Goal: Information Seeking & Learning: Learn about a topic

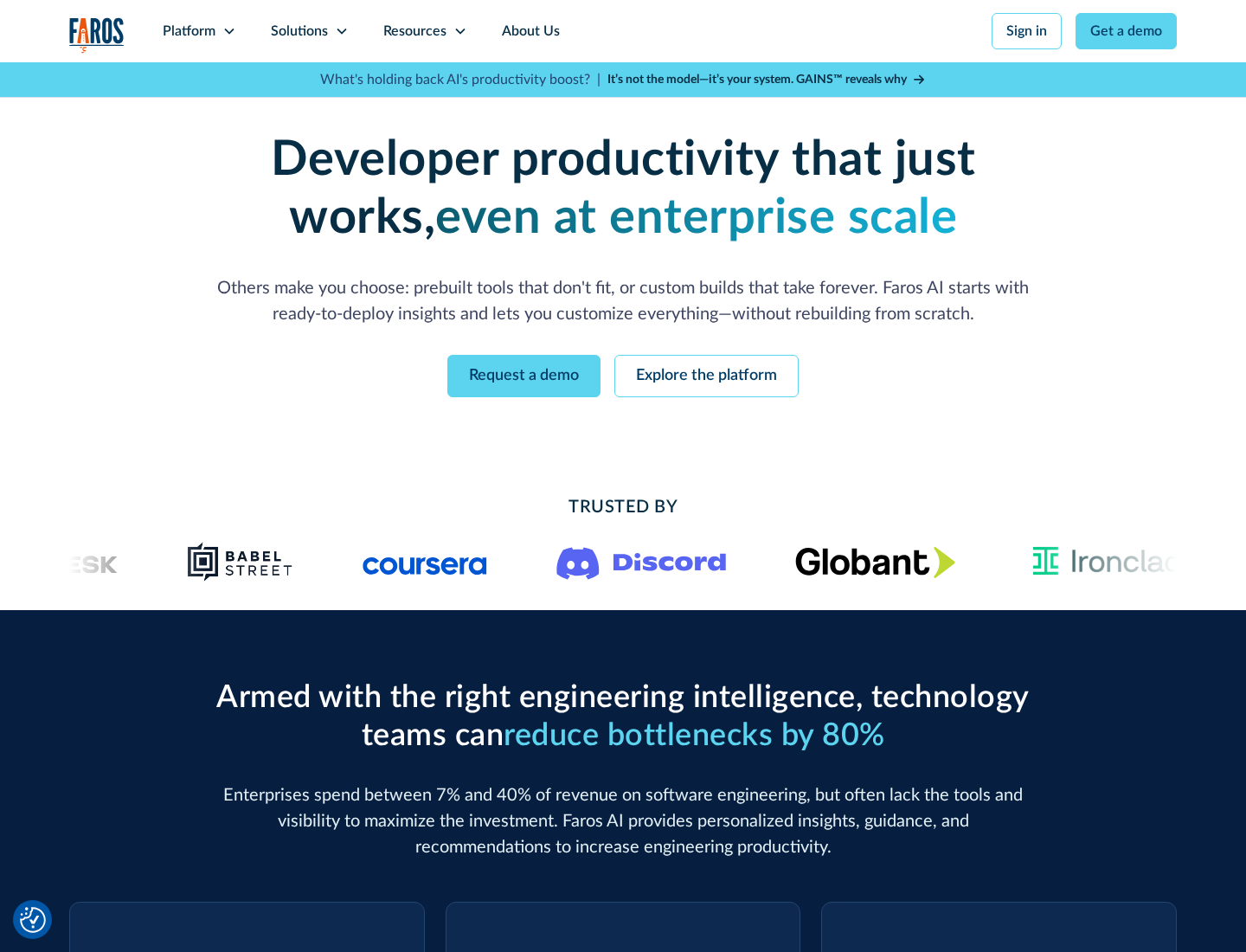
click at [229, 32] on icon at bounding box center [229, 31] width 14 height 14
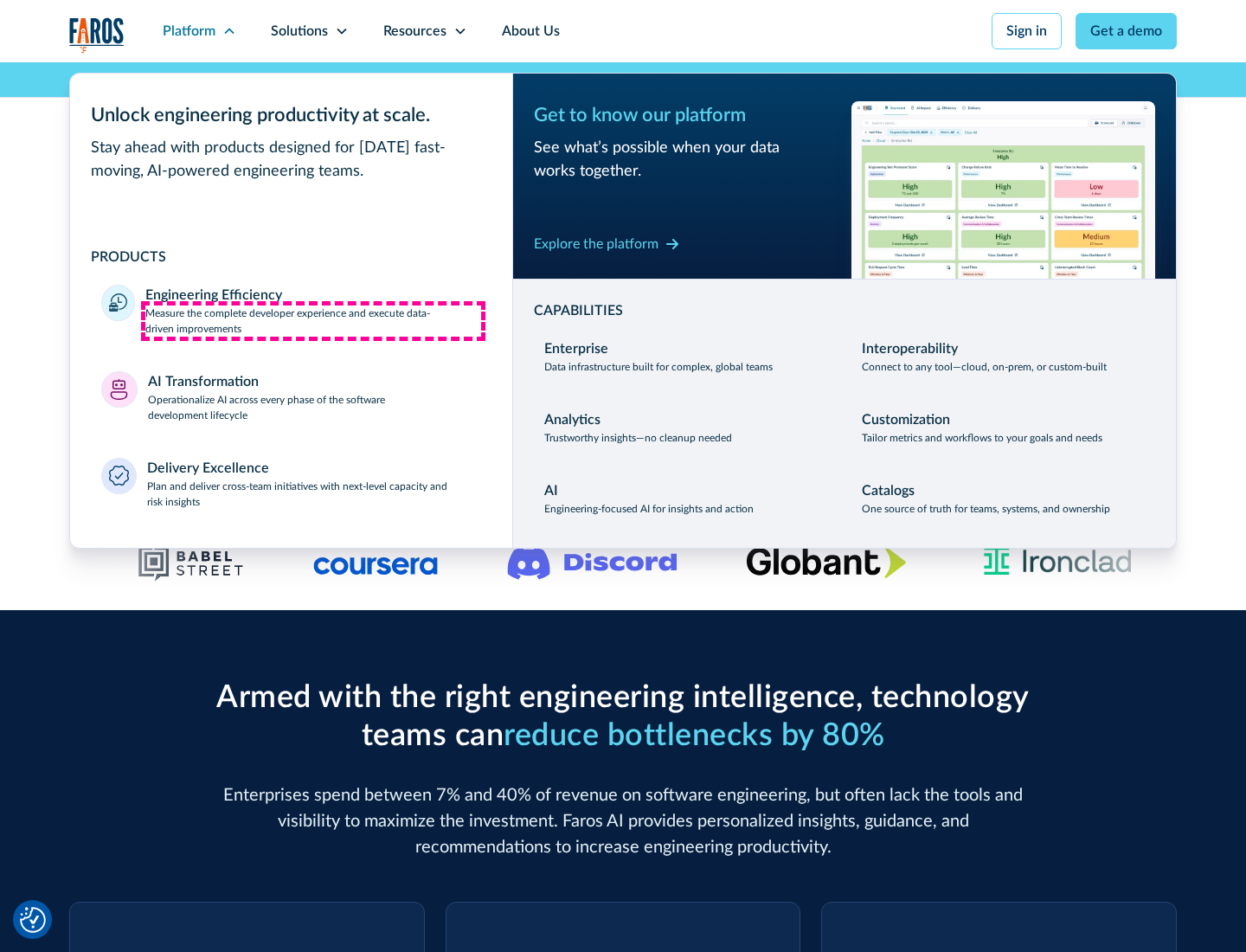
click at [313, 320] on p "Measure the complete developer experience and execute data-driven improvements" at bounding box center [313, 321] width 335 height 32
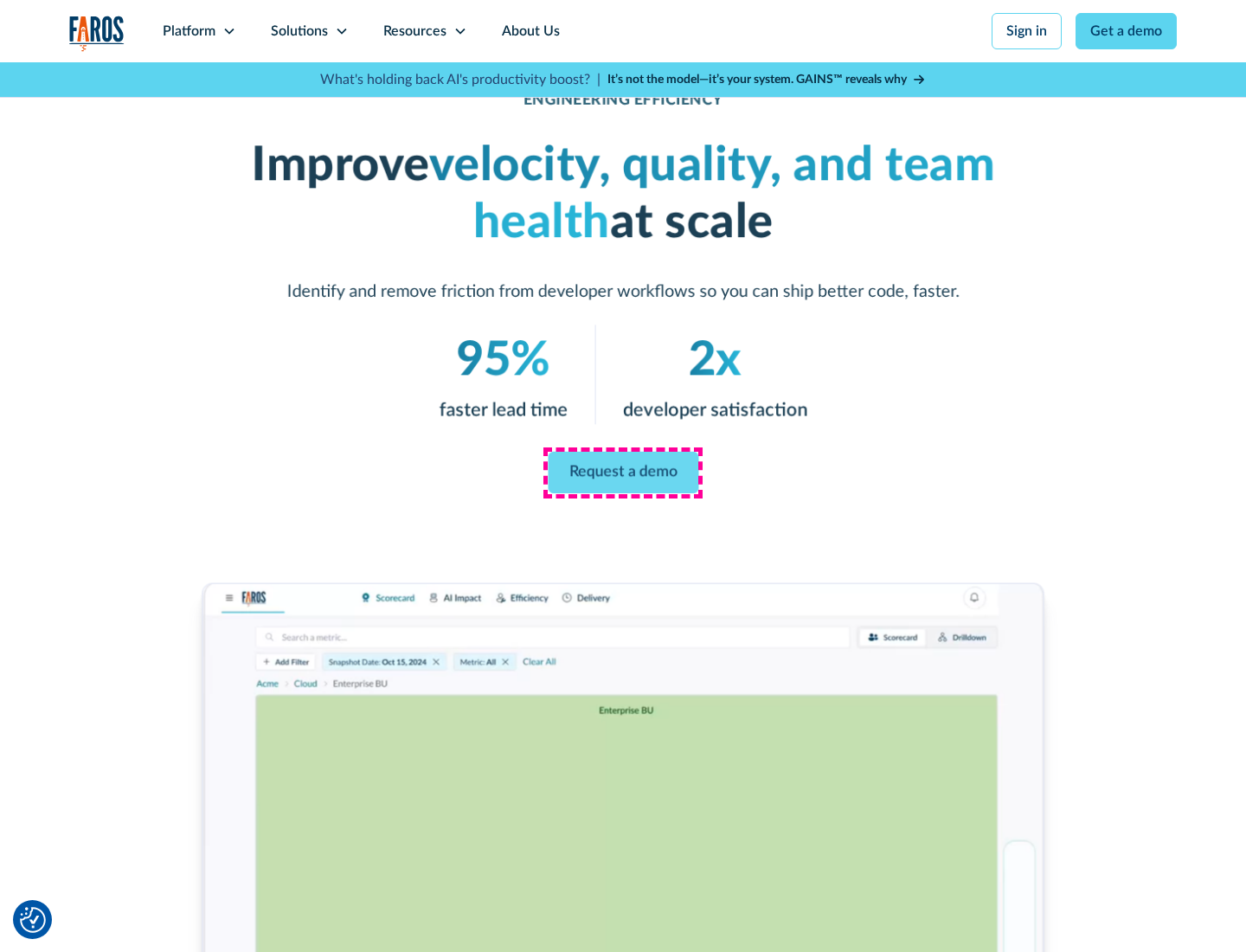
click at [623, 473] on link "Request a demo" at bounding box center [623, 472] width 151 height 42
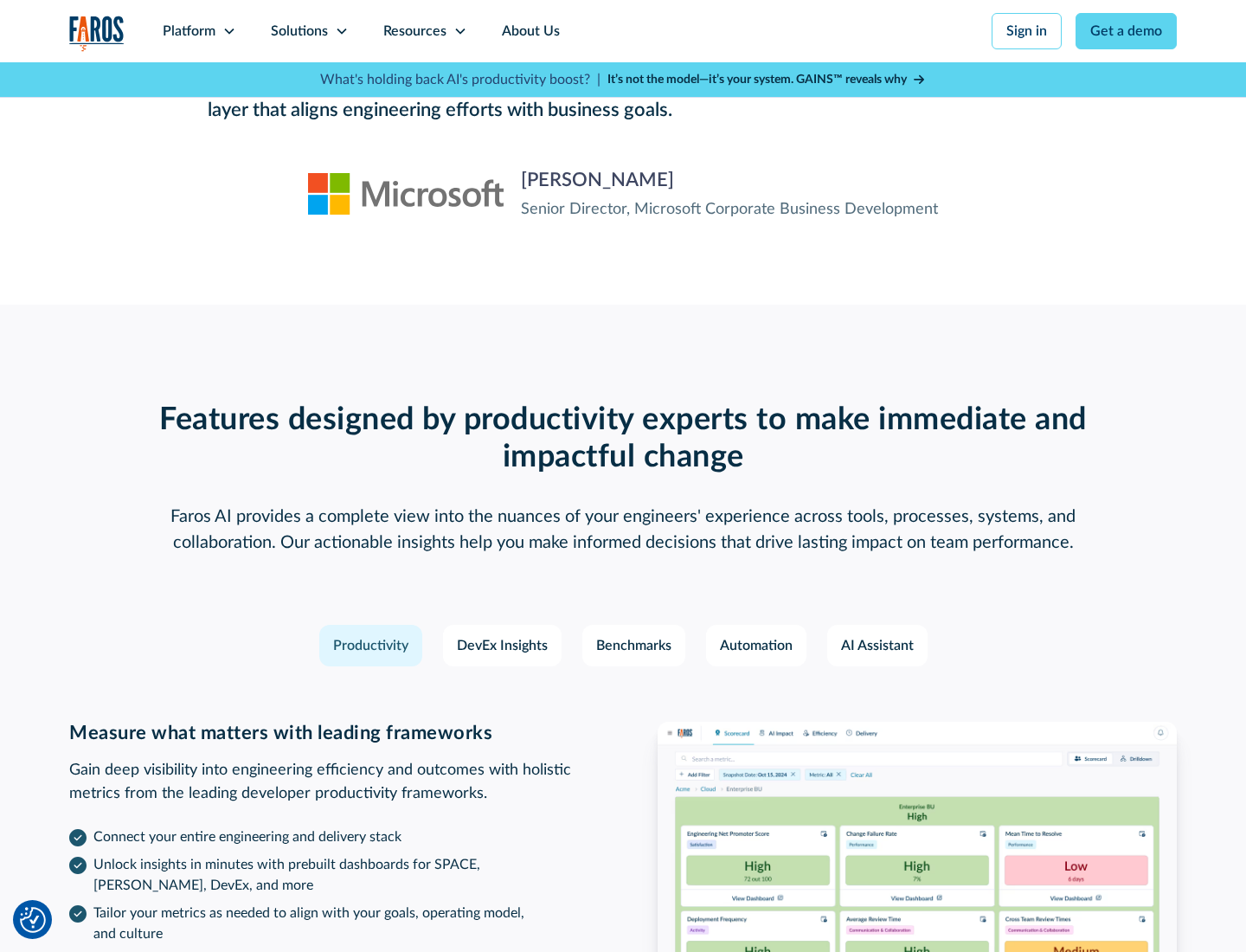
click at [229, 32] on icon at bounding box center [229, 31] width 14 height 14
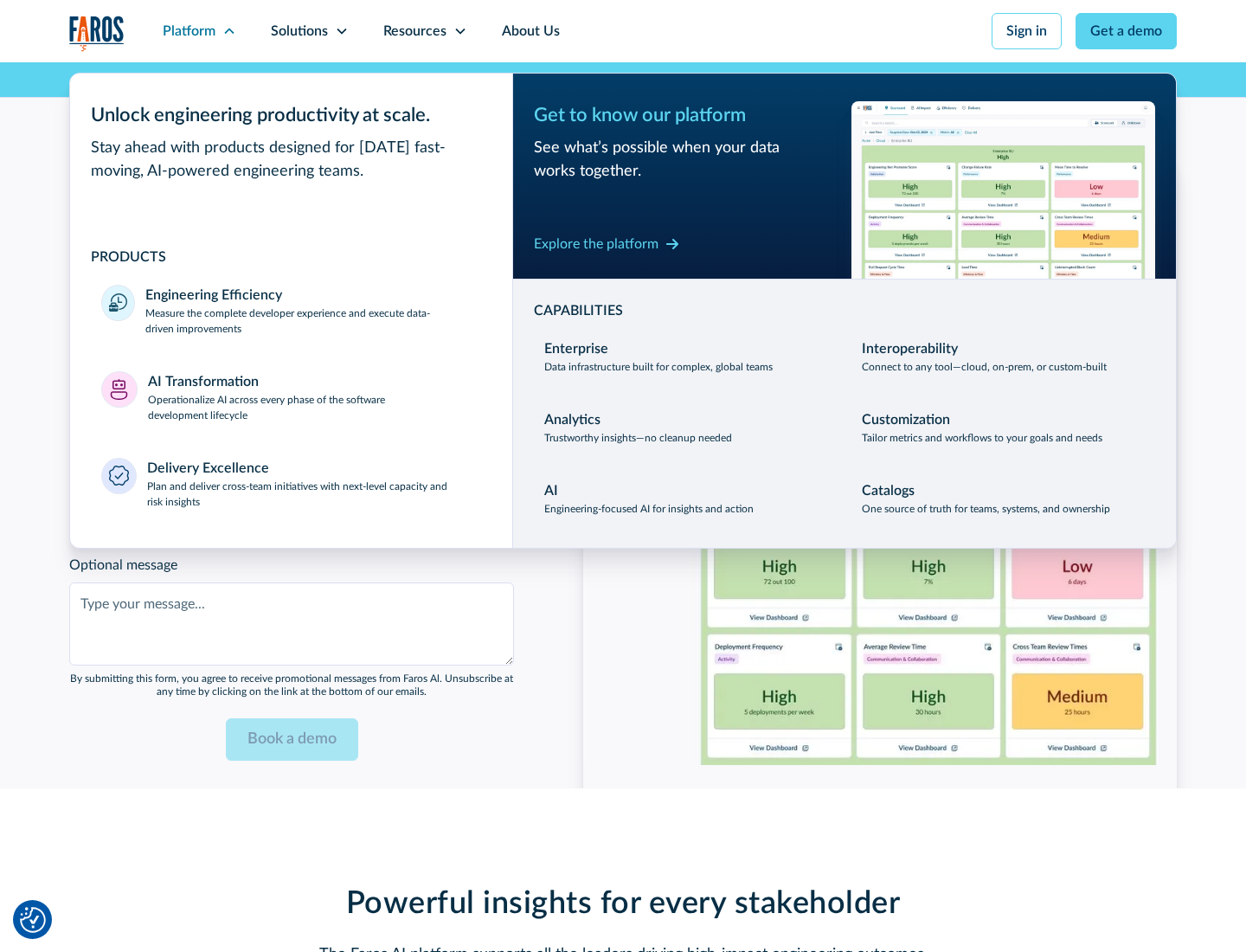
scroll to position [3796, 0]
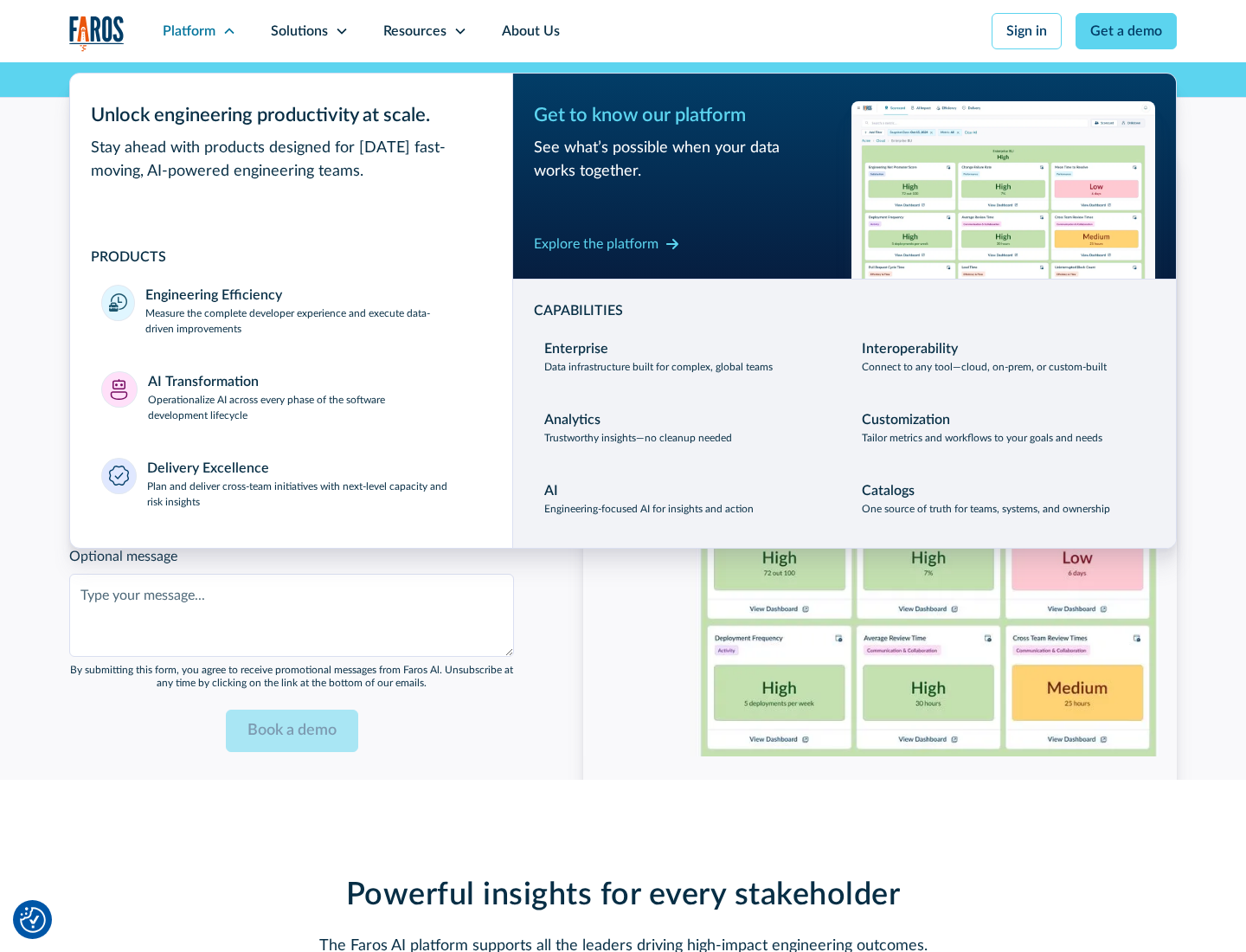
click at [314, 397] on p "Operationalize AI across every phase of the software development lifecycle" at bounding box center [315, 408] width 334 height 32
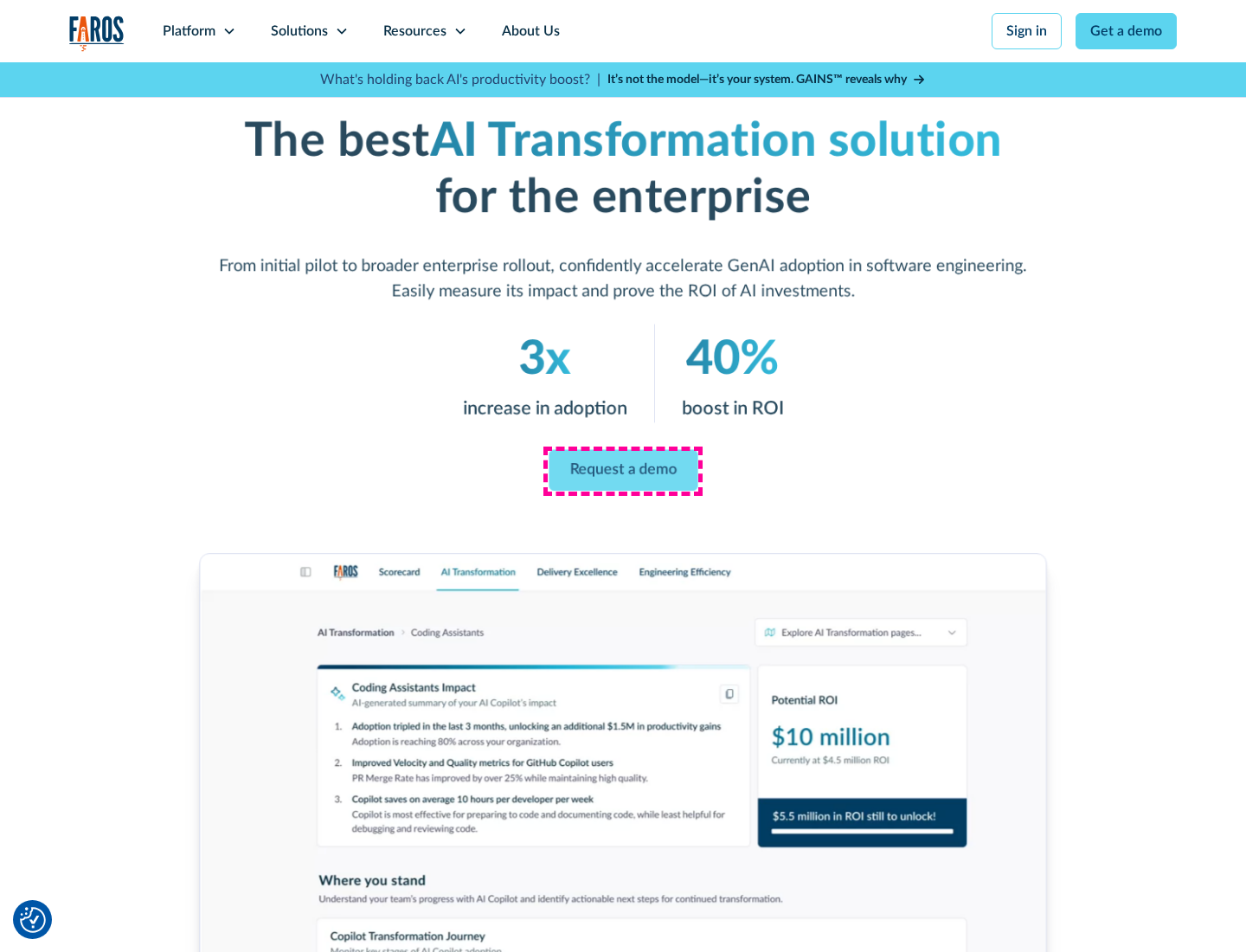
click at [623, 470] on link "Request a demo" at bounding box center [623, 470] width 149 height 42
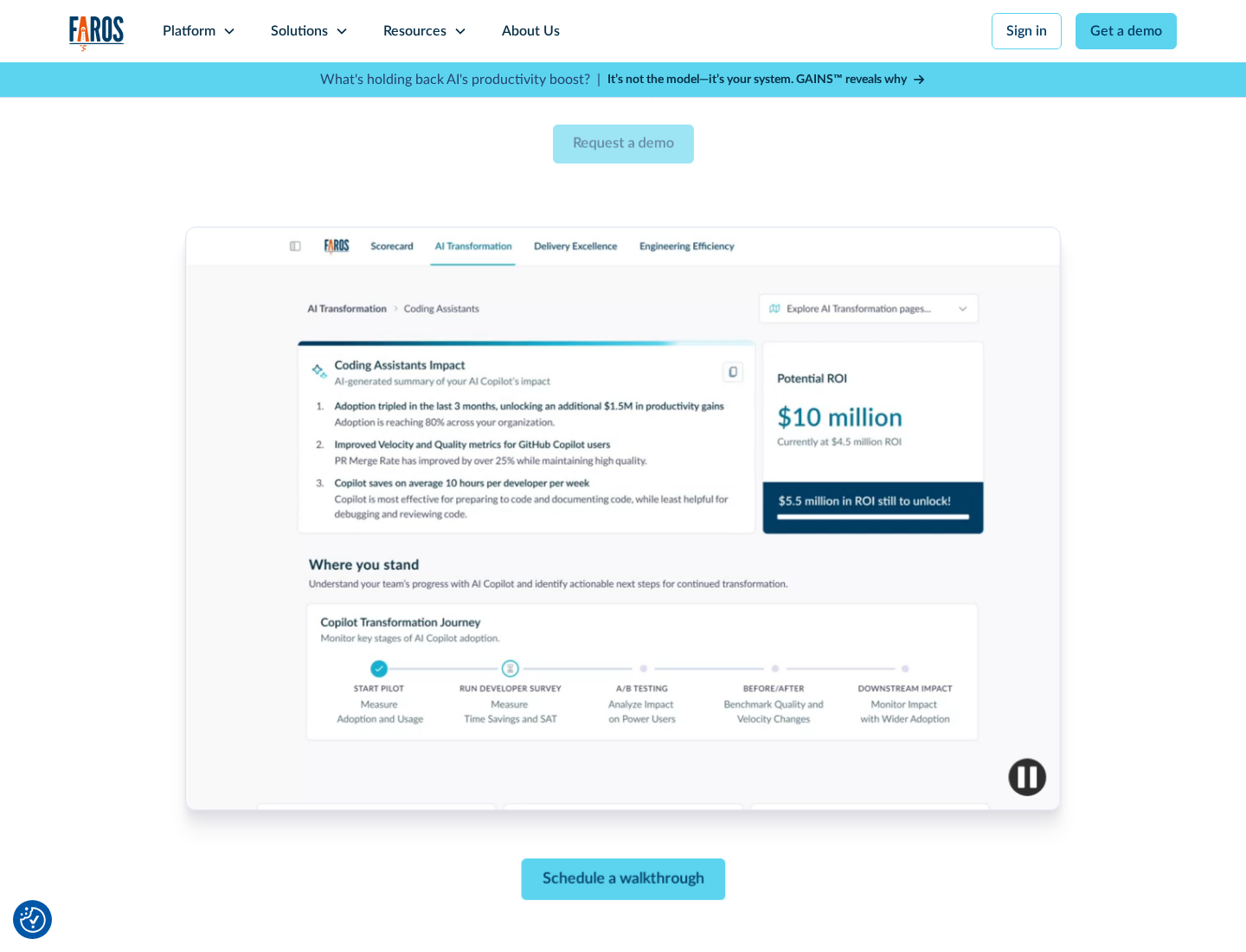
scroll to position [632, 0]
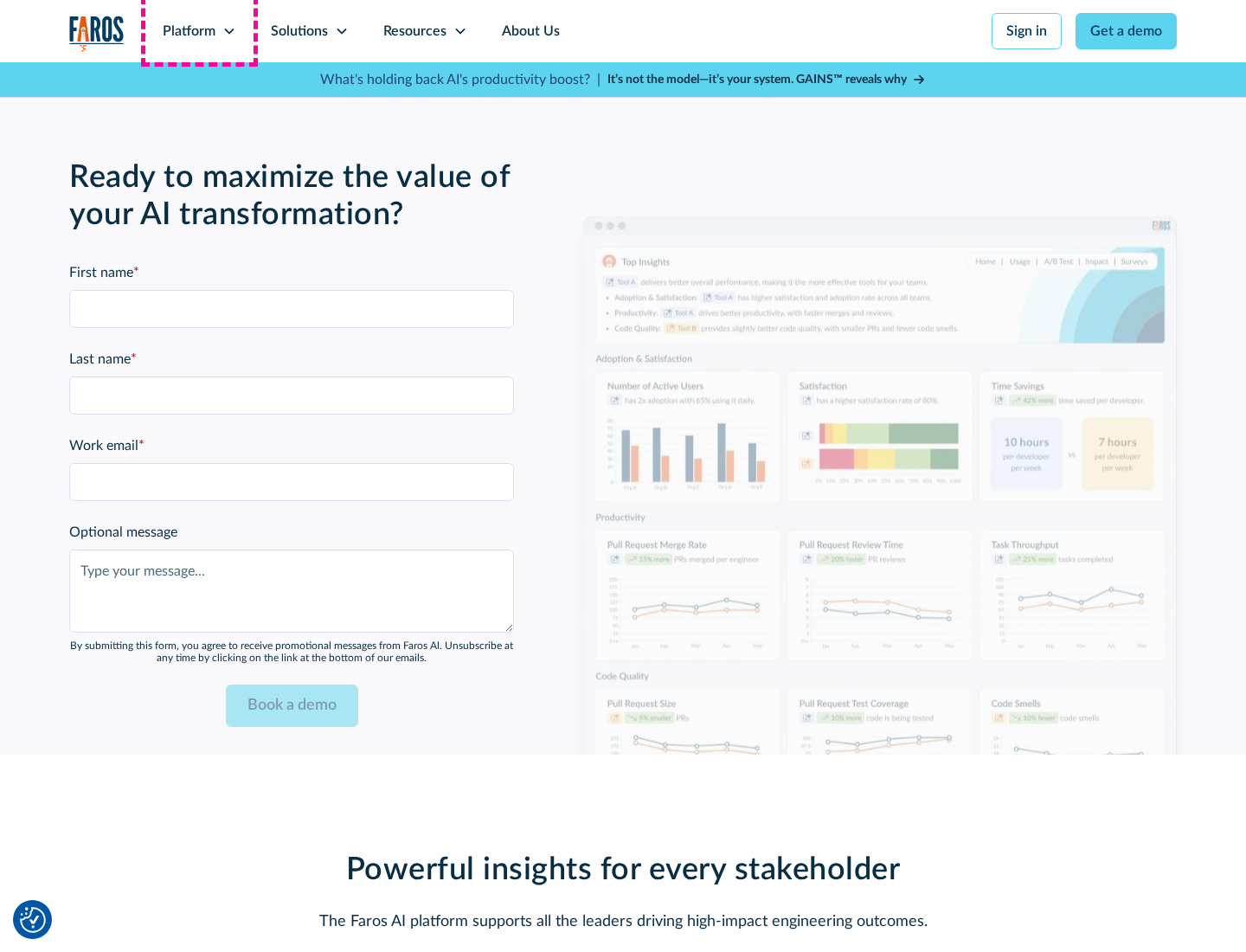
click at [199, 32] on div "Platform" at bounding box center [189, 31] width 53 height 20
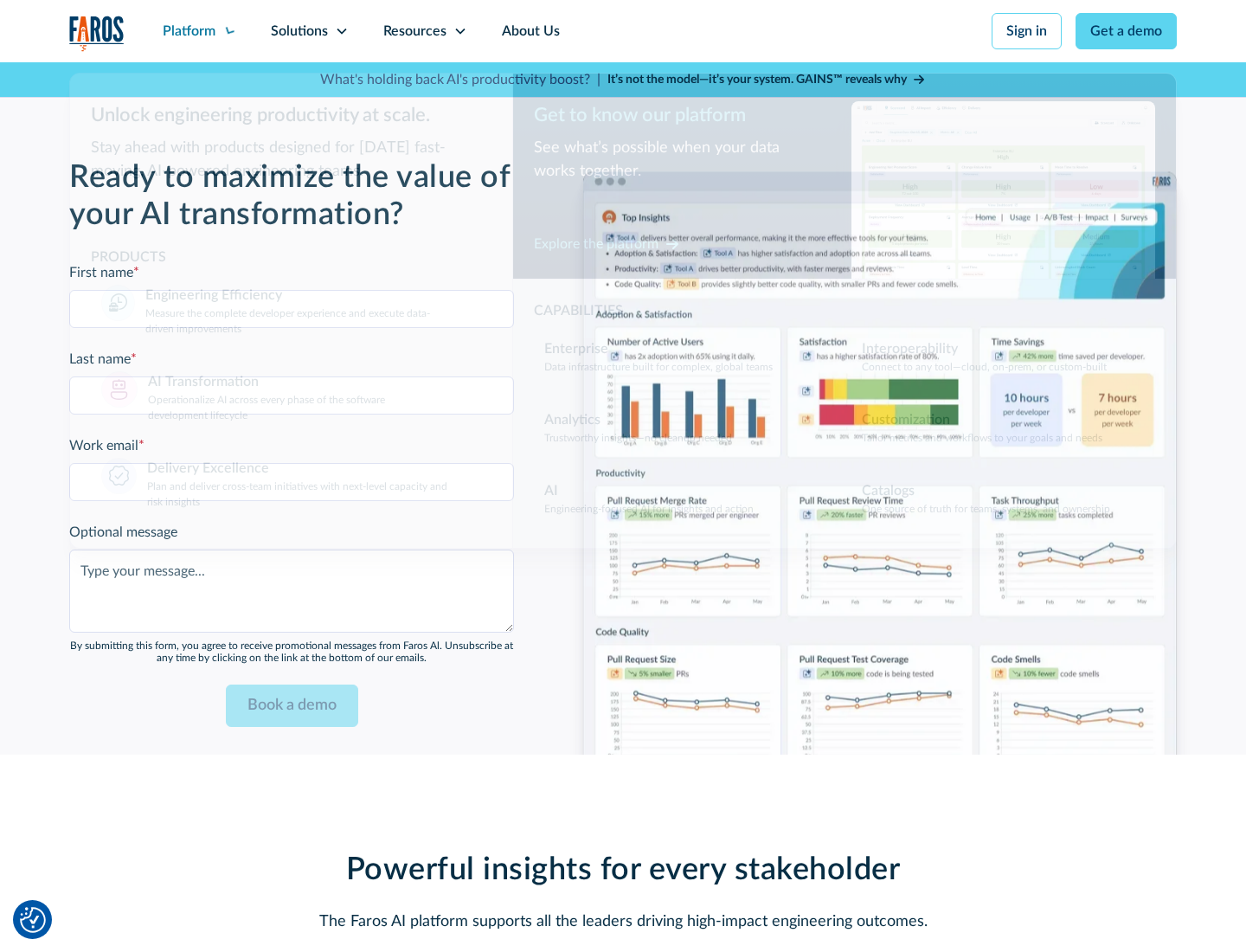
scroll to position [4212, 0]
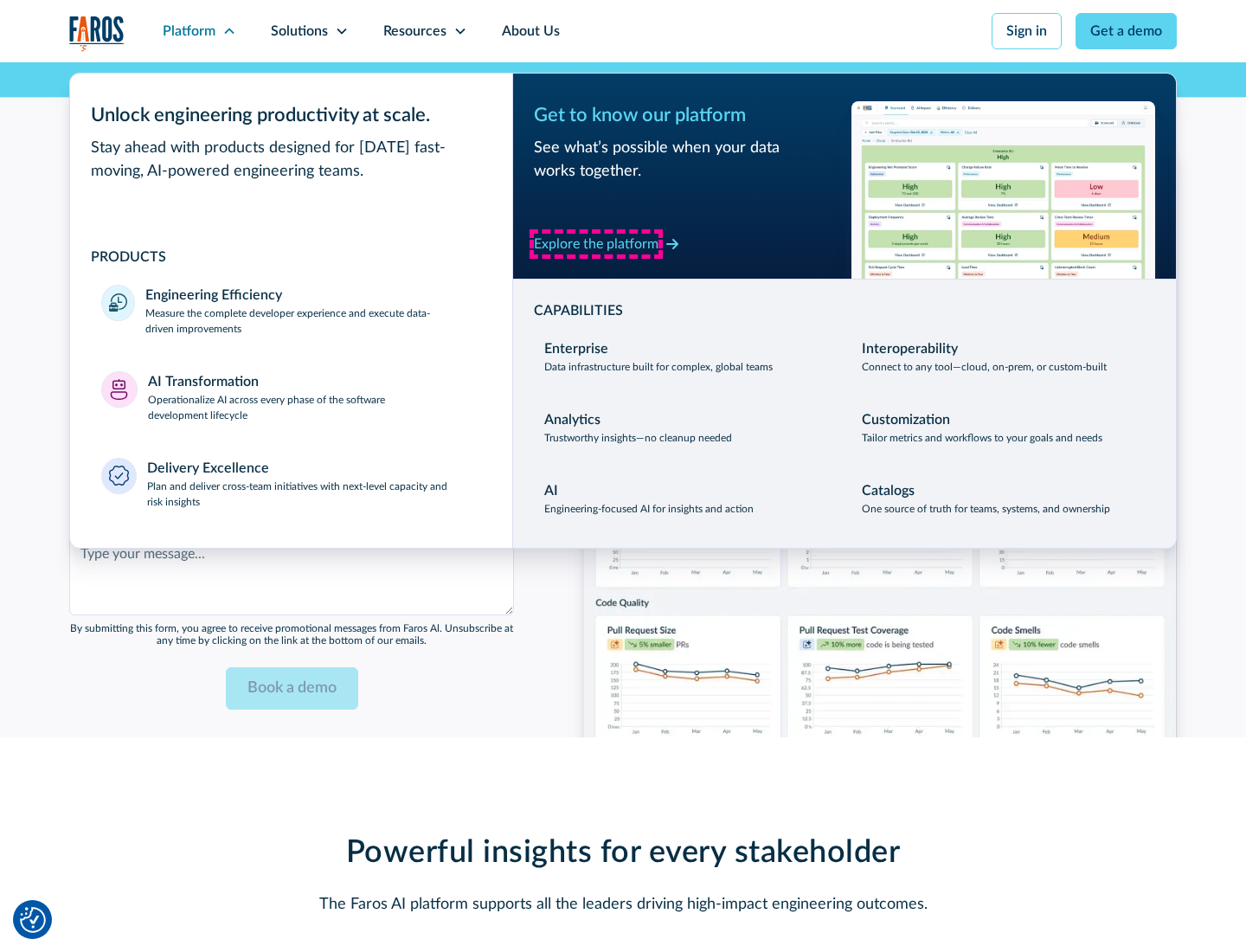
click at [597, 243] on div "Explore the platform" at bounding box center [597, 244] width 125 height 20
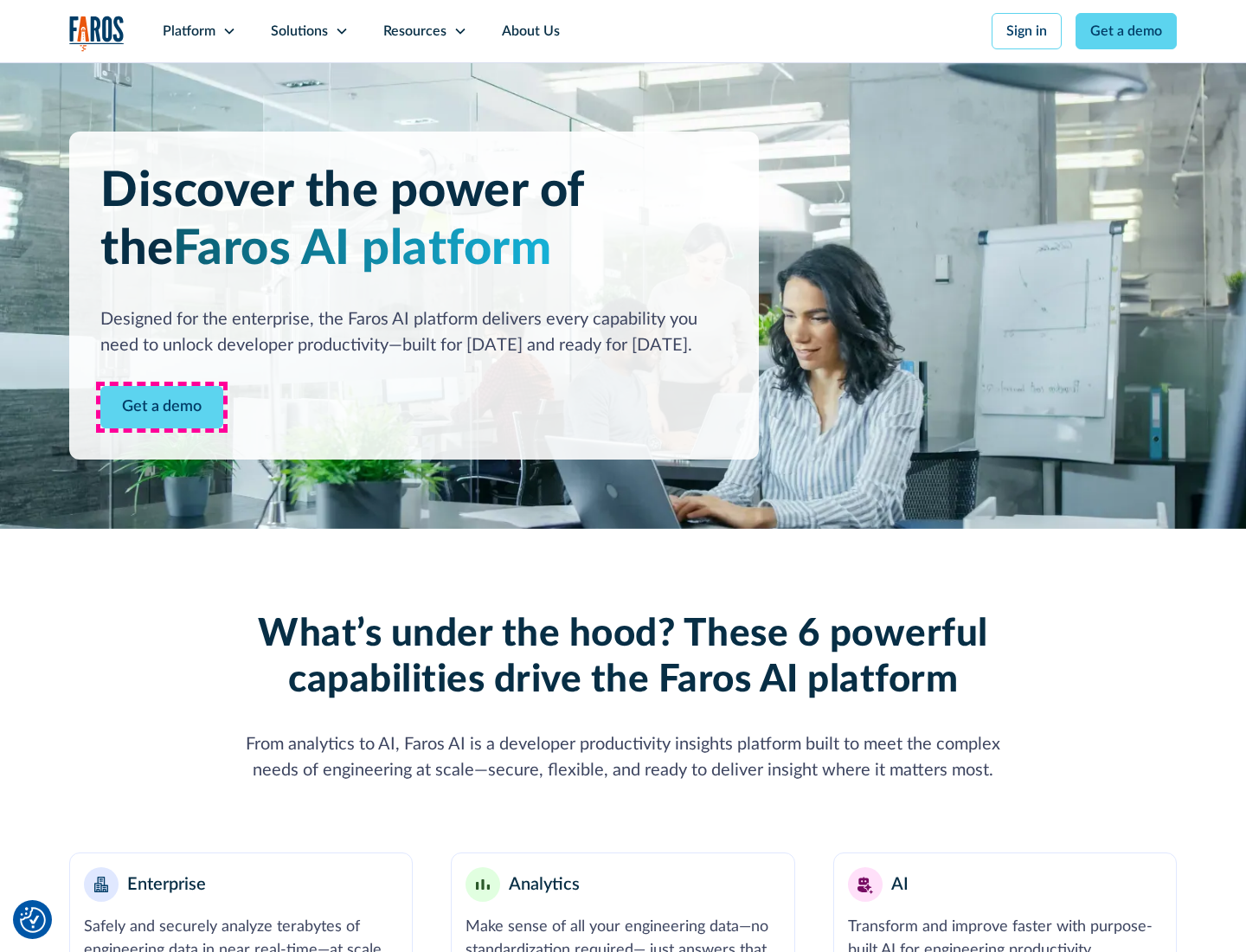
click at [162, 407] on link "Get a demo" at bounding box center [162, 407] width 123 height 43
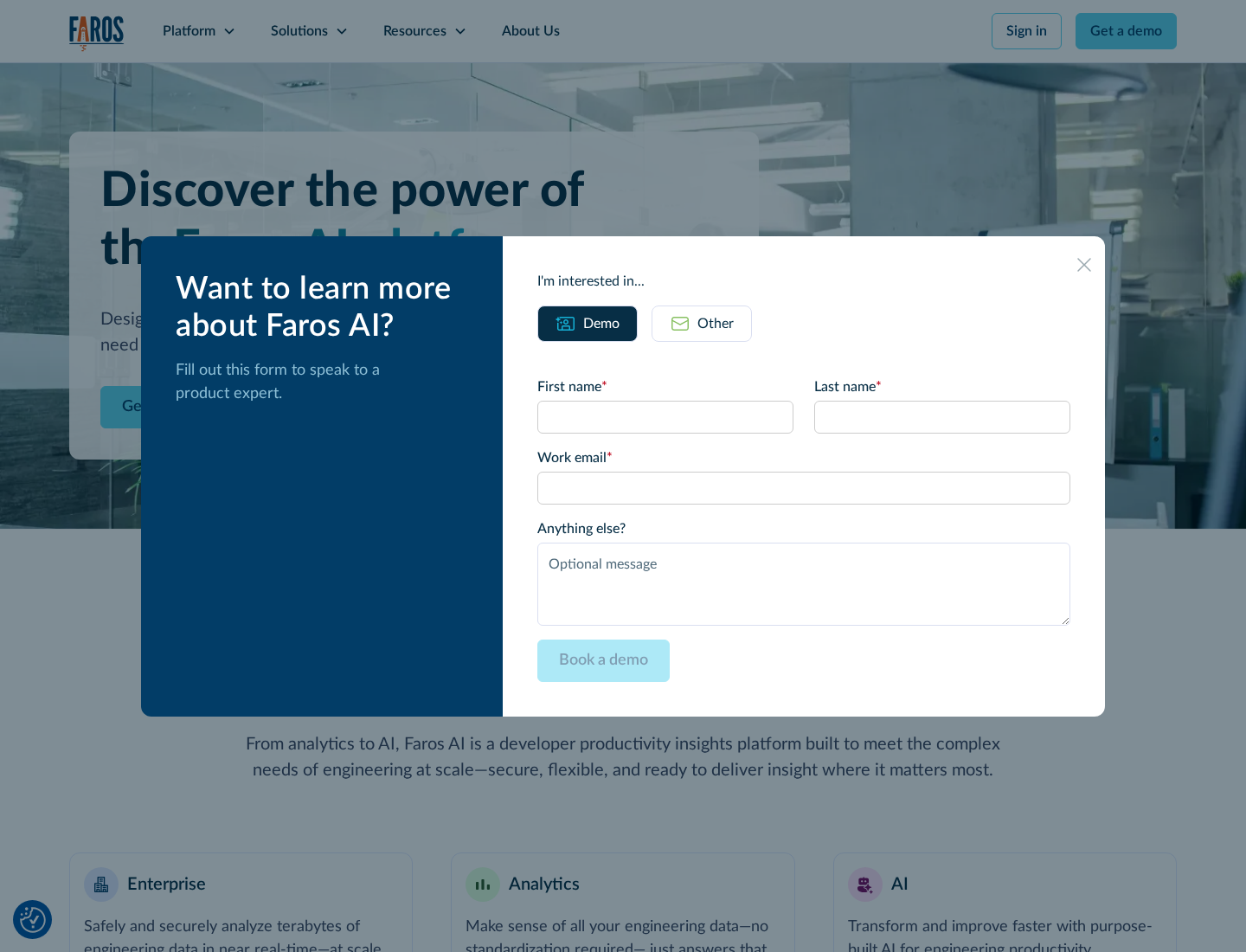
click at [715, 322] on div "Other" at bounding box center [715, 323] width 36 height 20
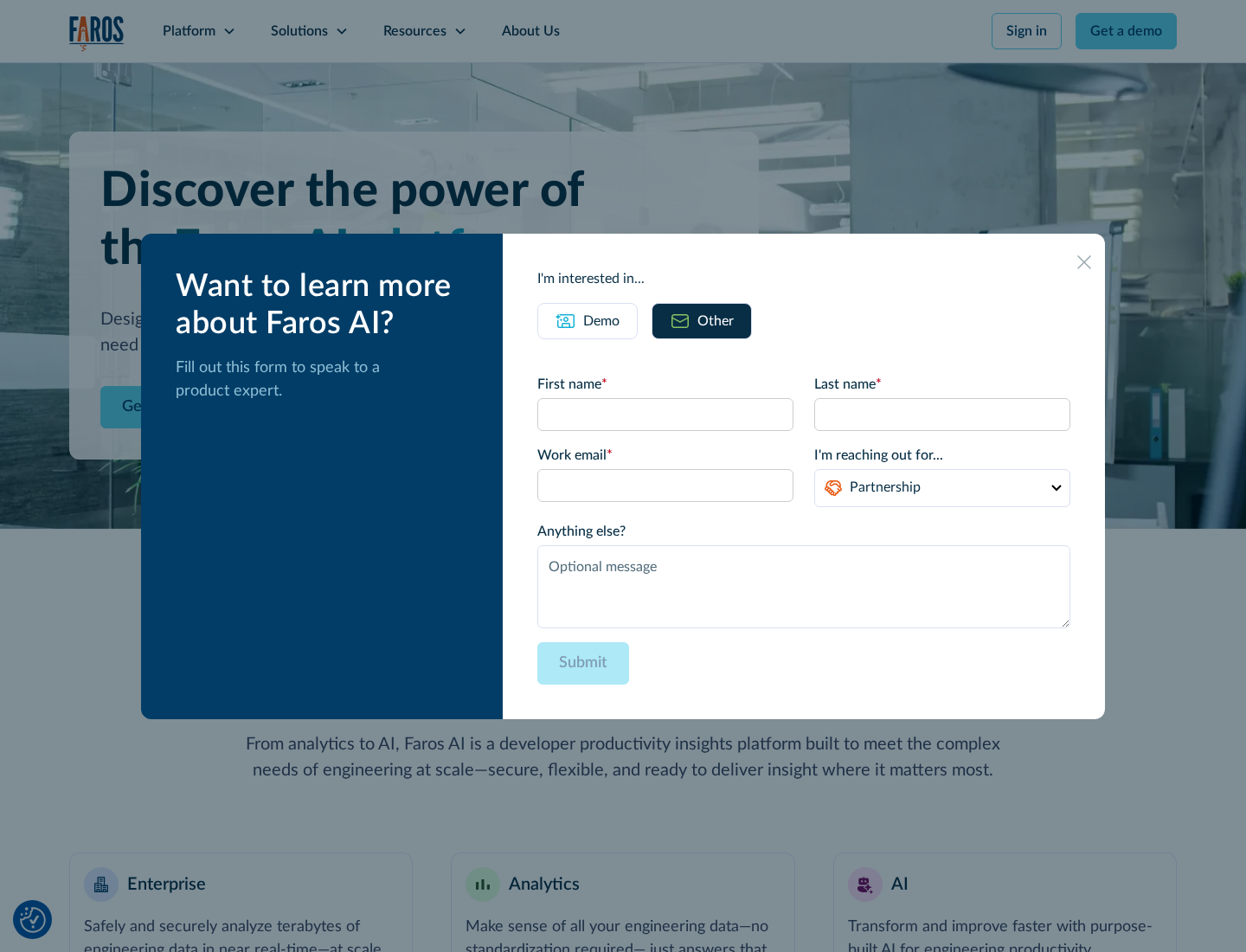
click at [601, 320] on div "Demo" at bounding box center [601, 320] width 36 height 20
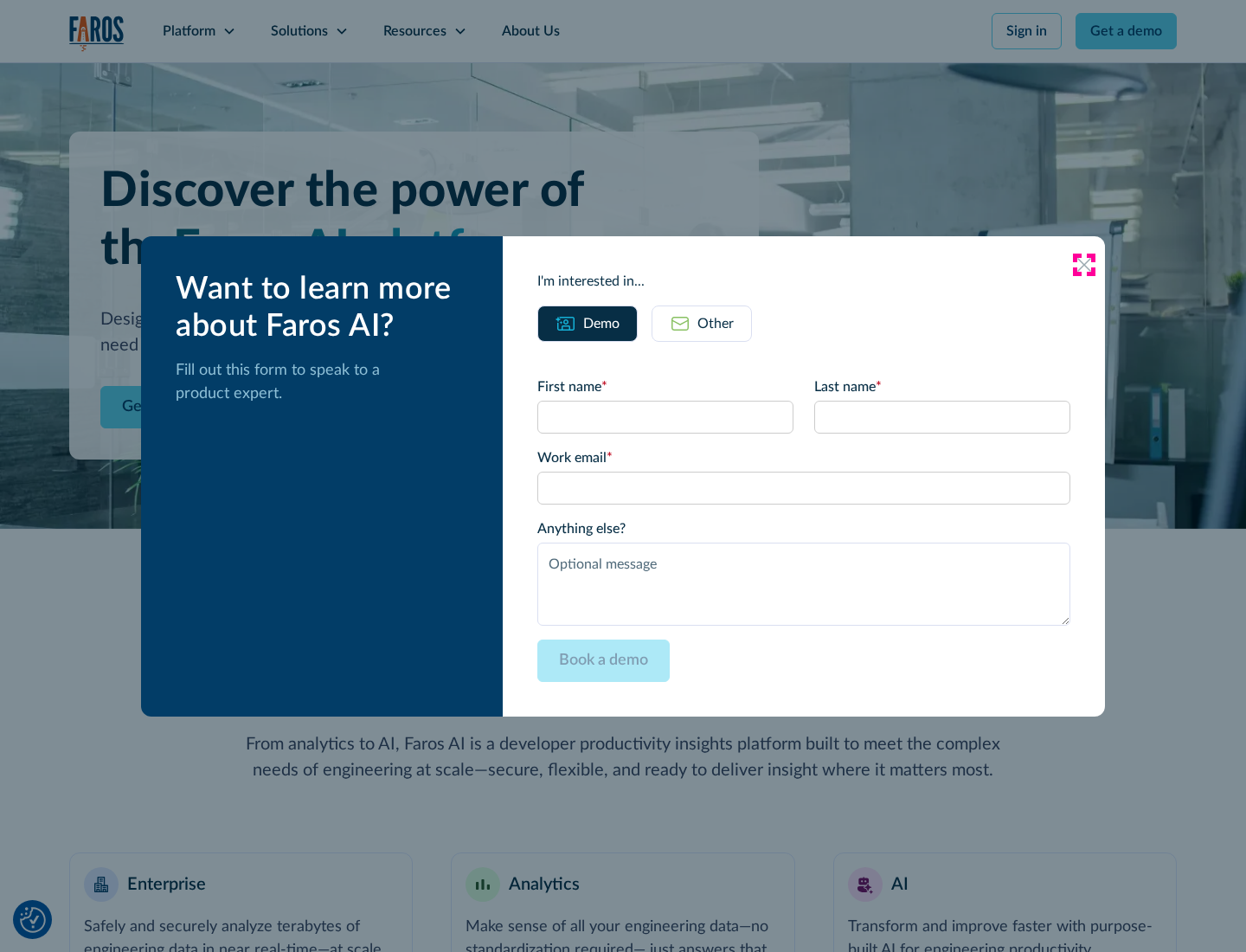
click at [1084, 264] on icon at bounding box center [1084, 265] width 14 height 14
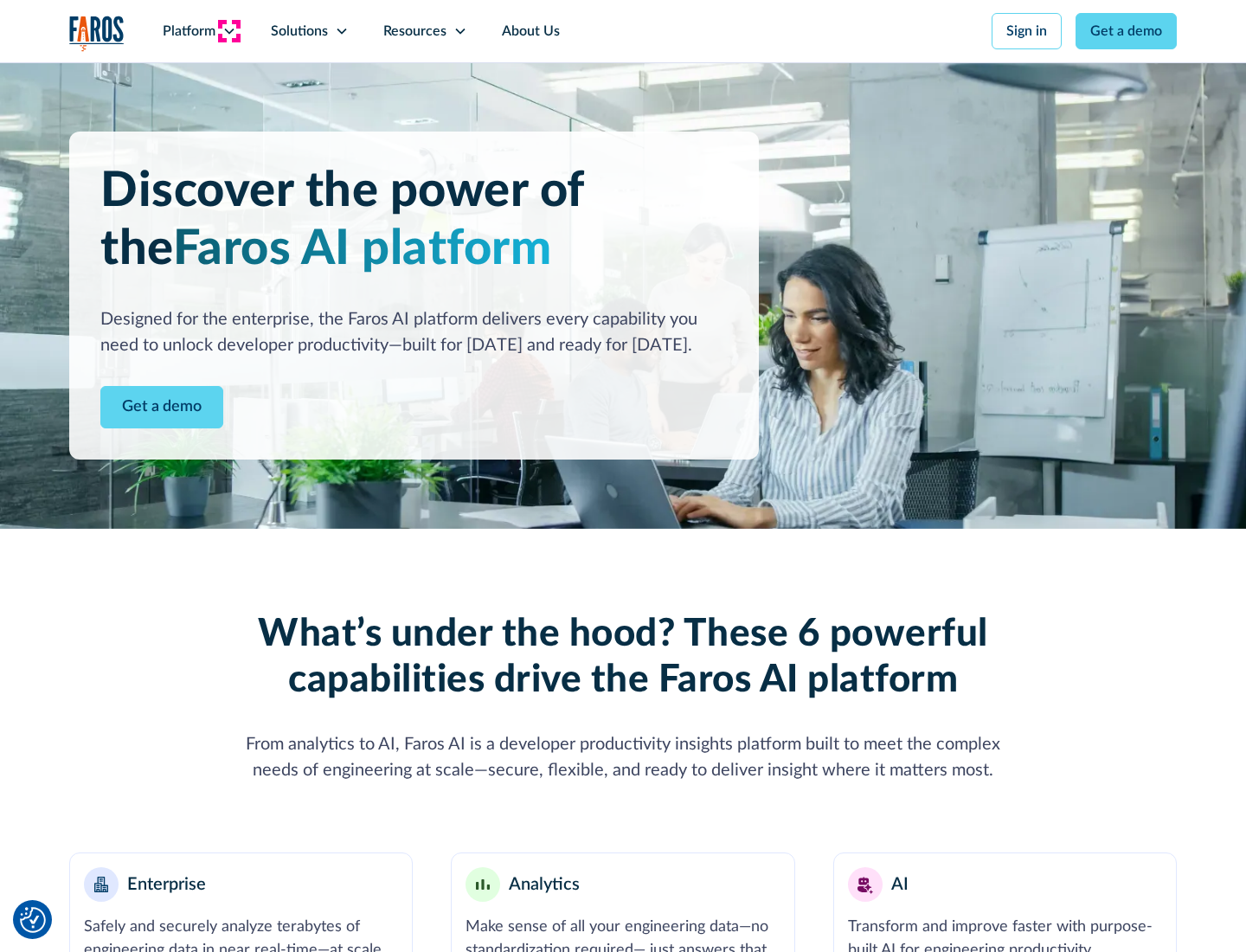
click at [229, 32] on icon at bounding box center [229, 31] width 14 height 14
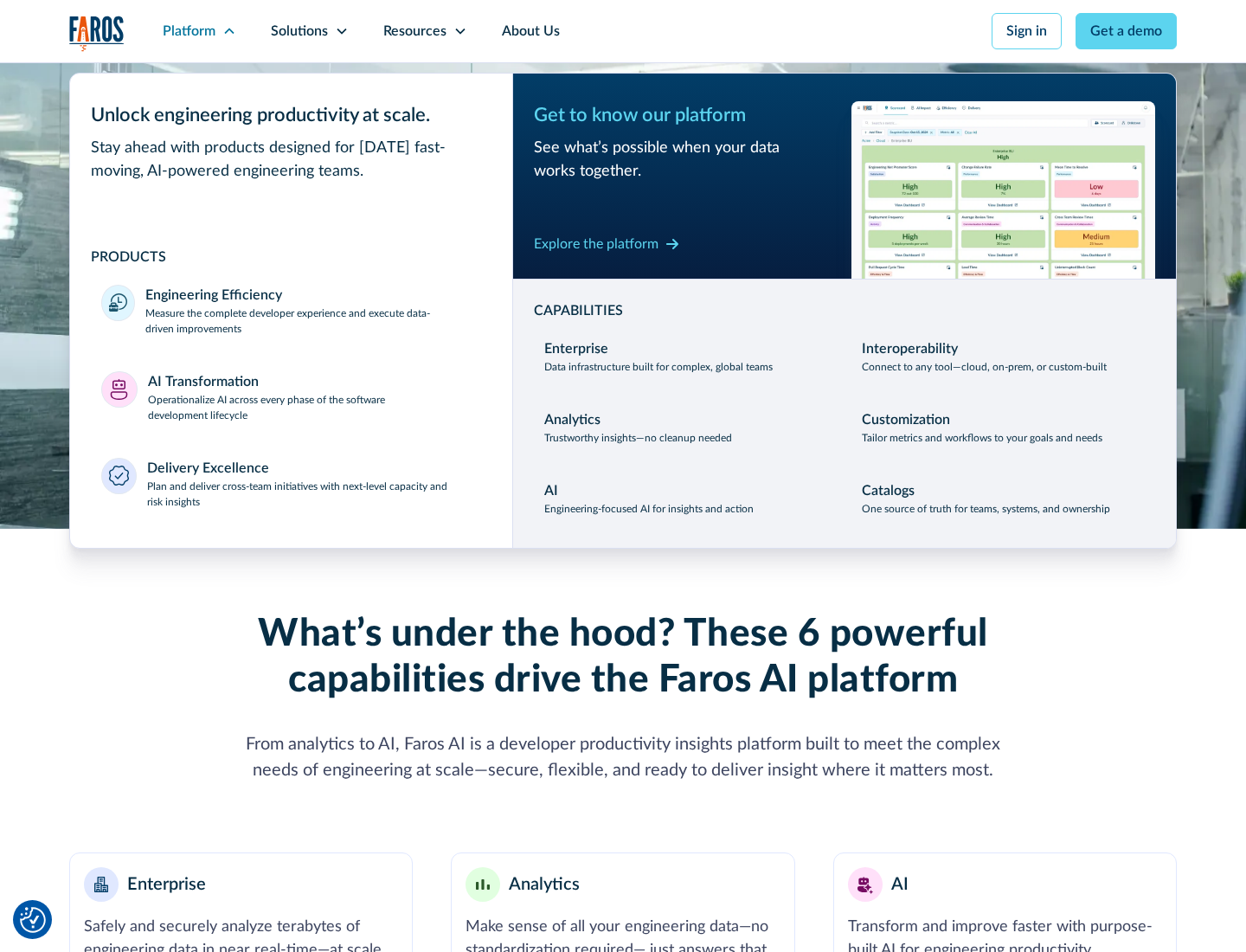
click at [313, 493] on p "Plan and deliver cross-team initiatives with next-level capacity and risk insig…" at bounding box center [314, 494] width 335 height 32
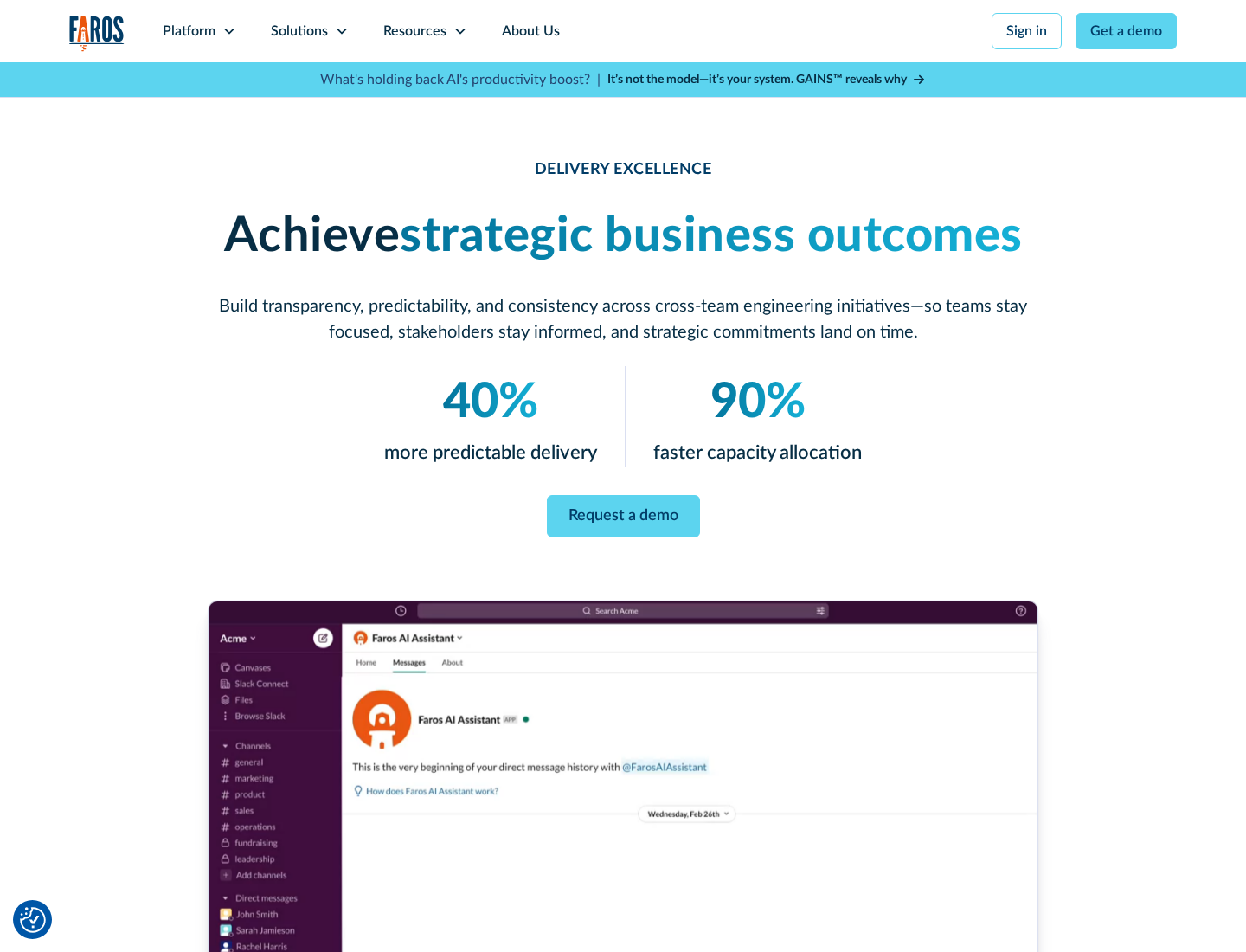
click at [341, 32] on icon at bounding box center [342, 31] width 14 height 14
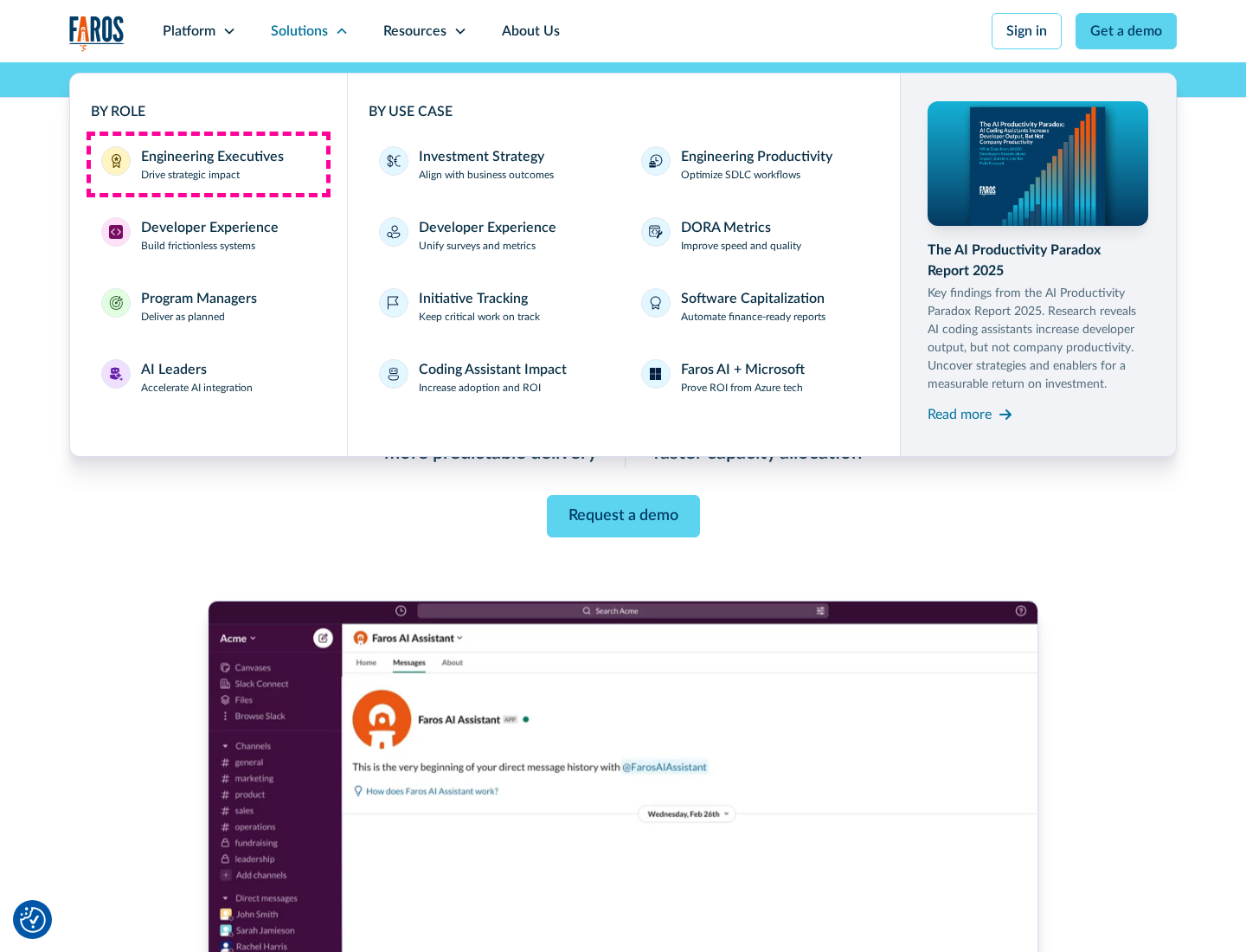
click at [208, 164] on div "Engineering Executives" at bounding box center [213, 156] width 143 height 20
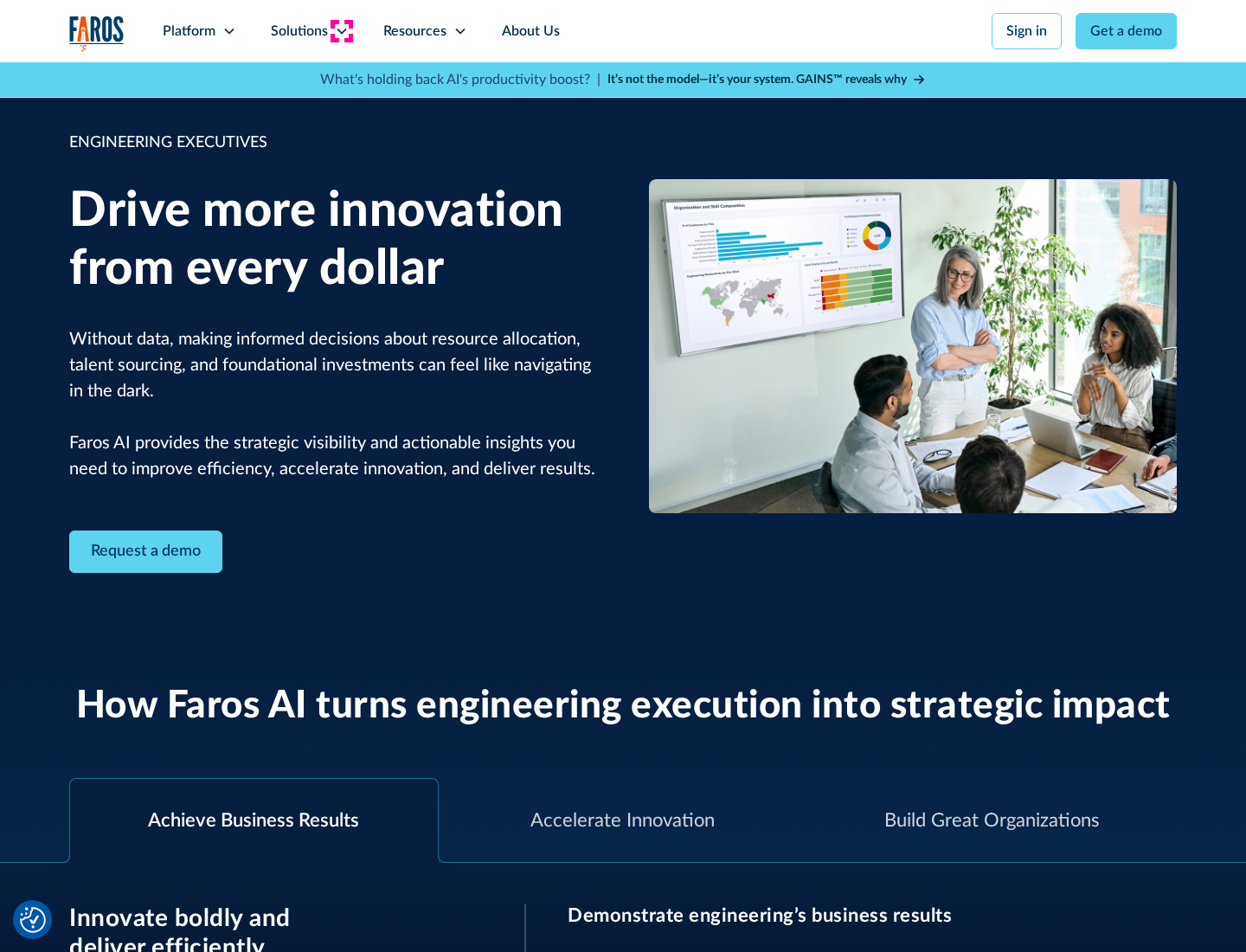
click at [341, 32] on icon at bounding box center [342, 31] width 14 height 14
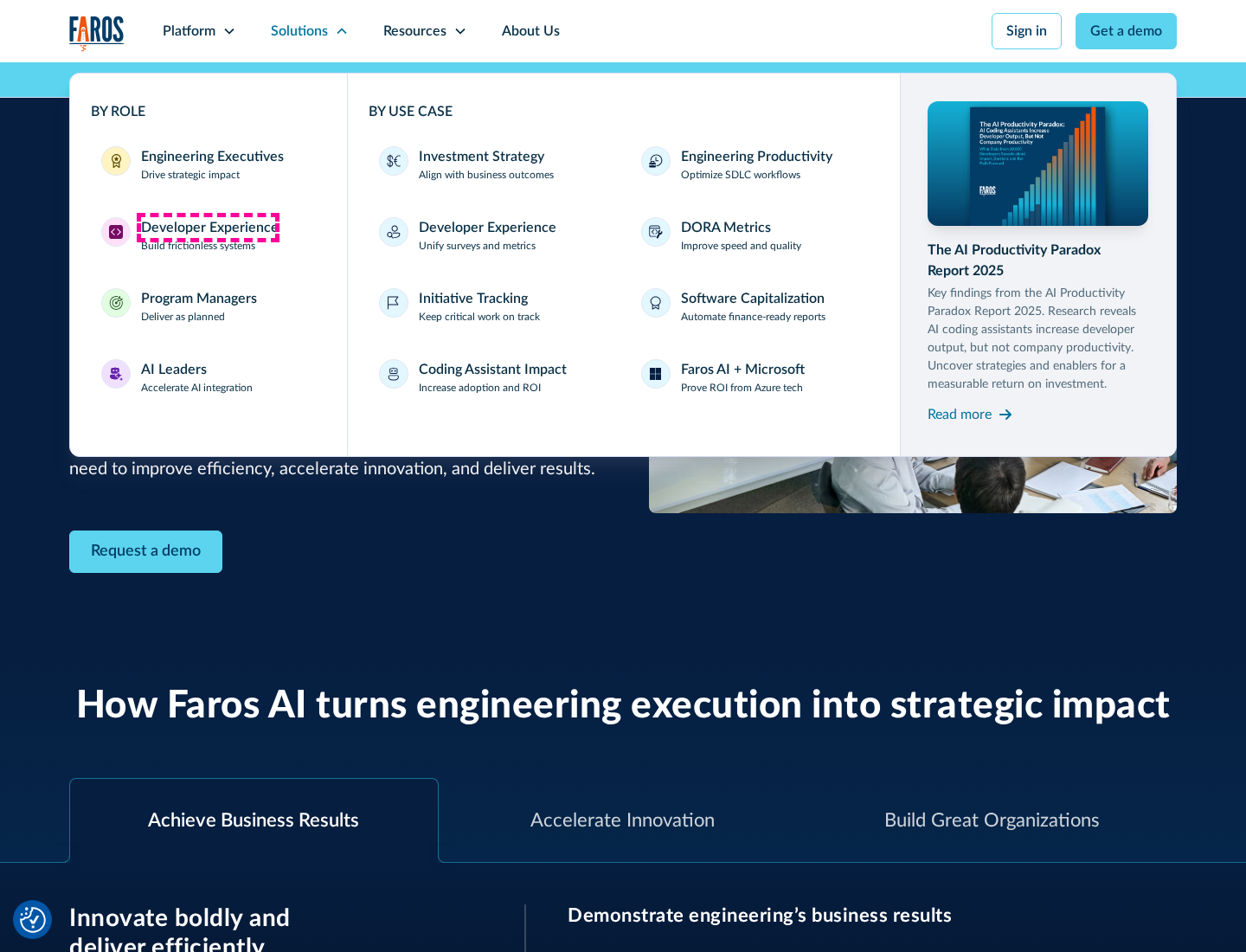
click at [208, 228] on div "Developer Experience" at bounding box center [210, 228] width 138 height 20
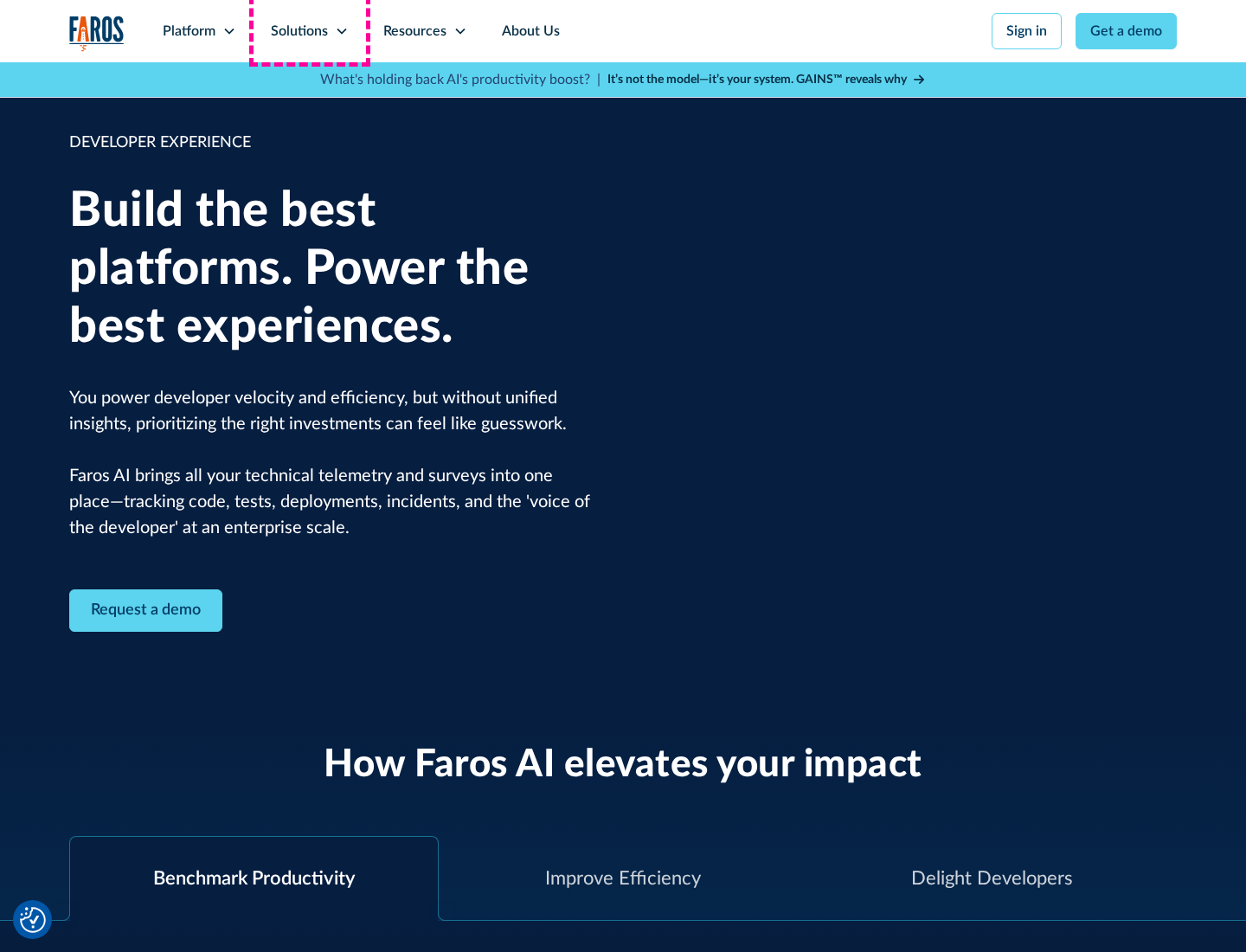
click at [309, 32] on div "Solutions" at bounding box center [299, 31] width 57 height 20
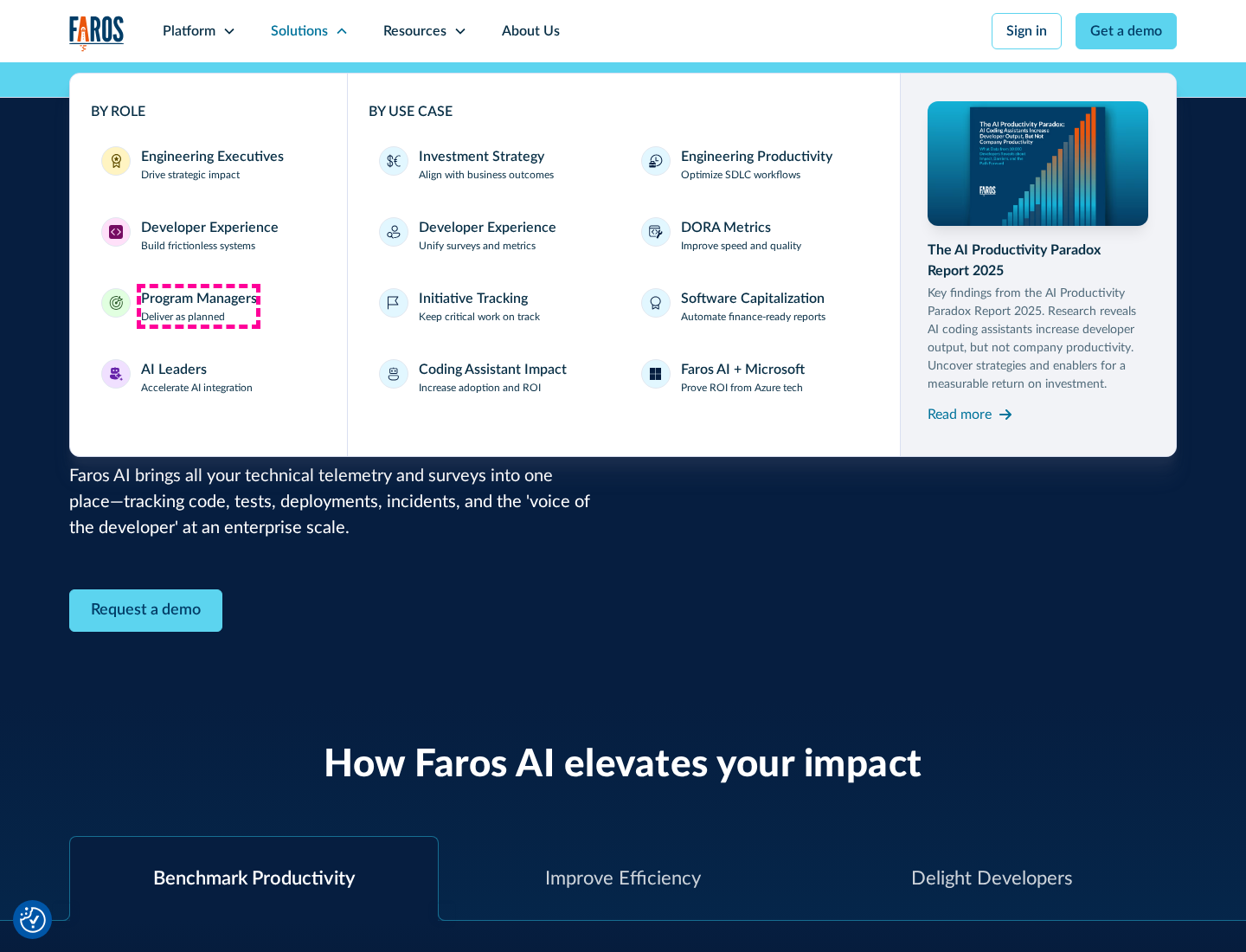
click at [198, 306] on div "Program Managers" at bounding box center [199, 298] width 116 height 20
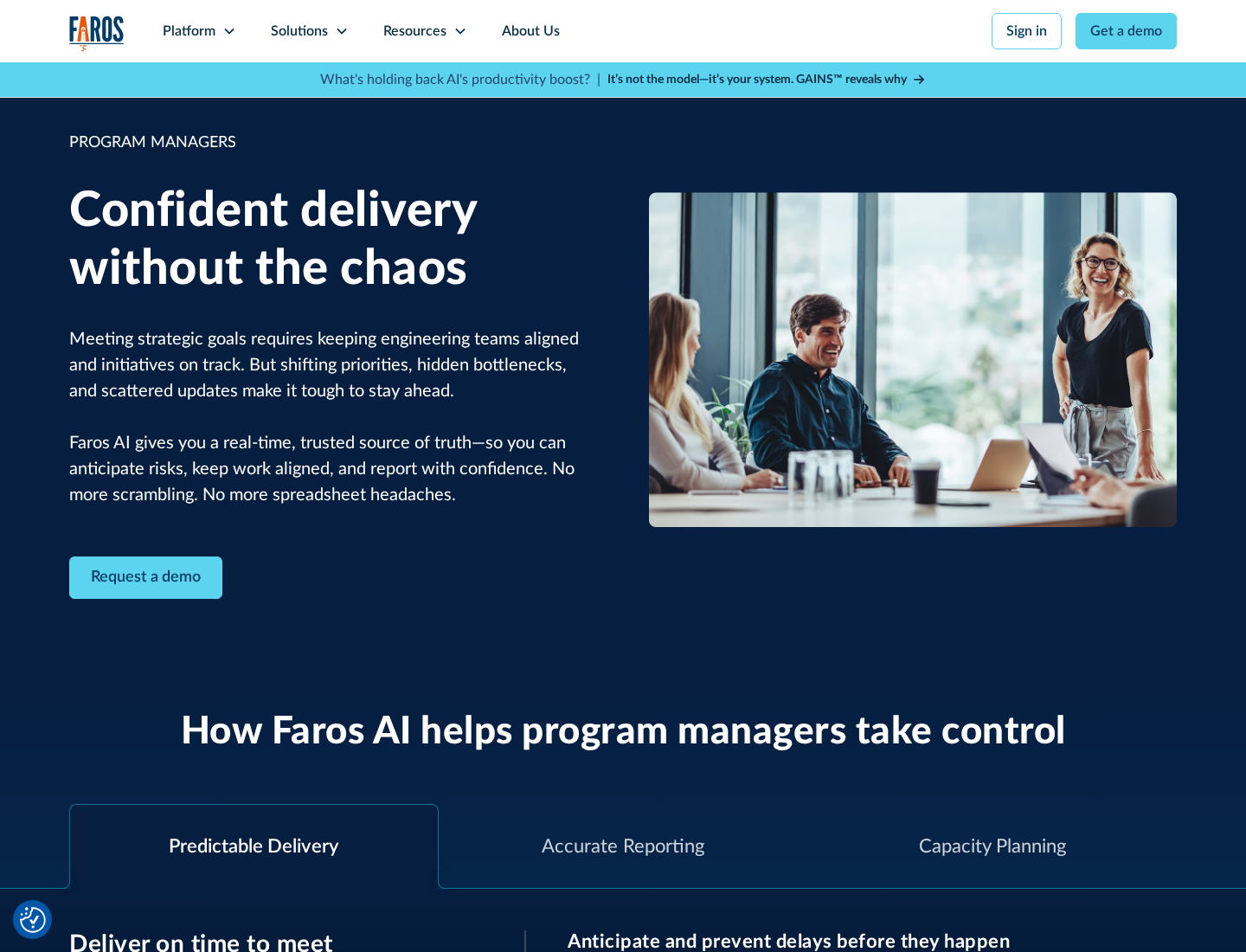
click at [341, 32] on icon at bounding box center [342, 31] width 14 height 14
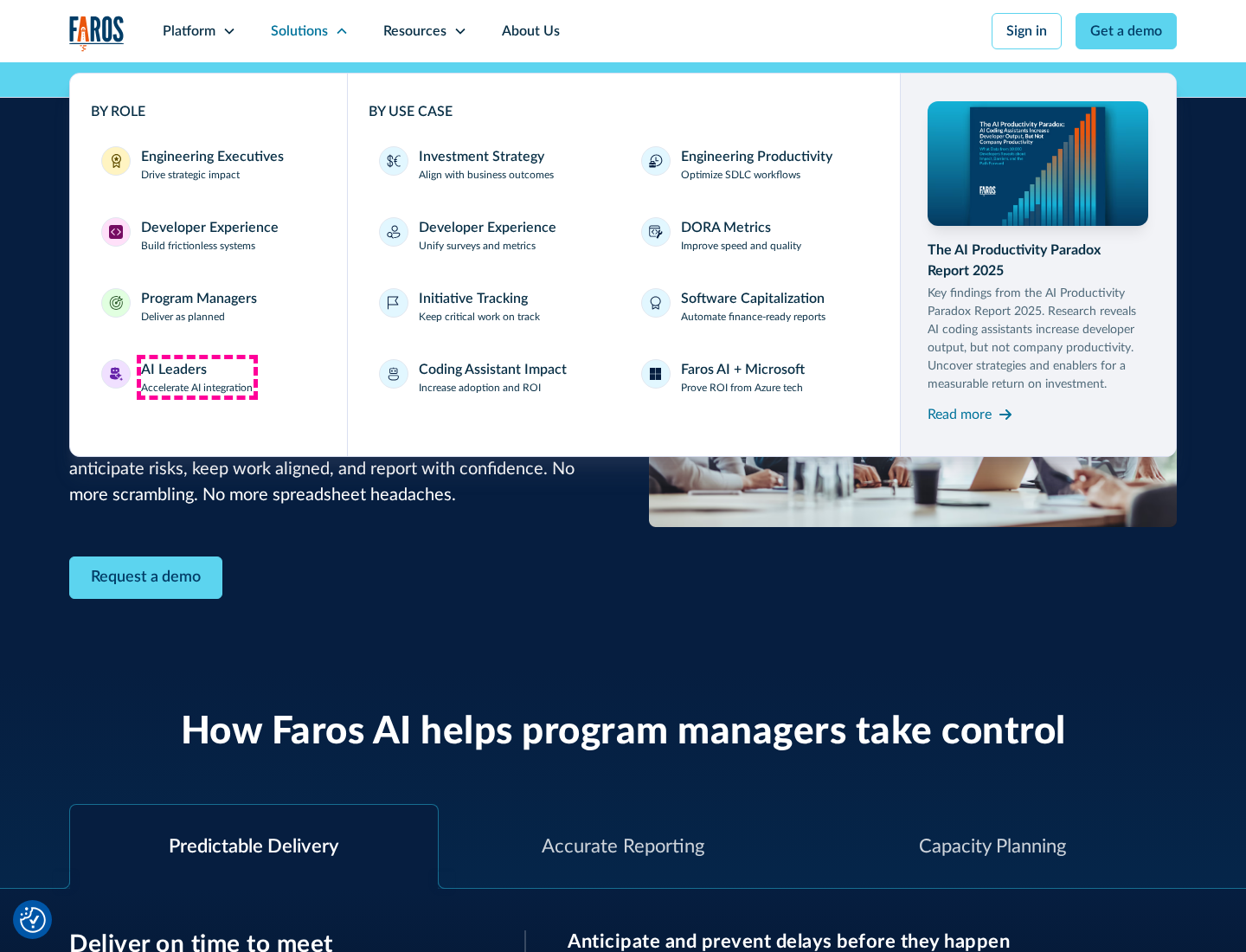
click at [197, 377] on div "AI Leaders" at bounding box center [174, 370] width 66 height 20
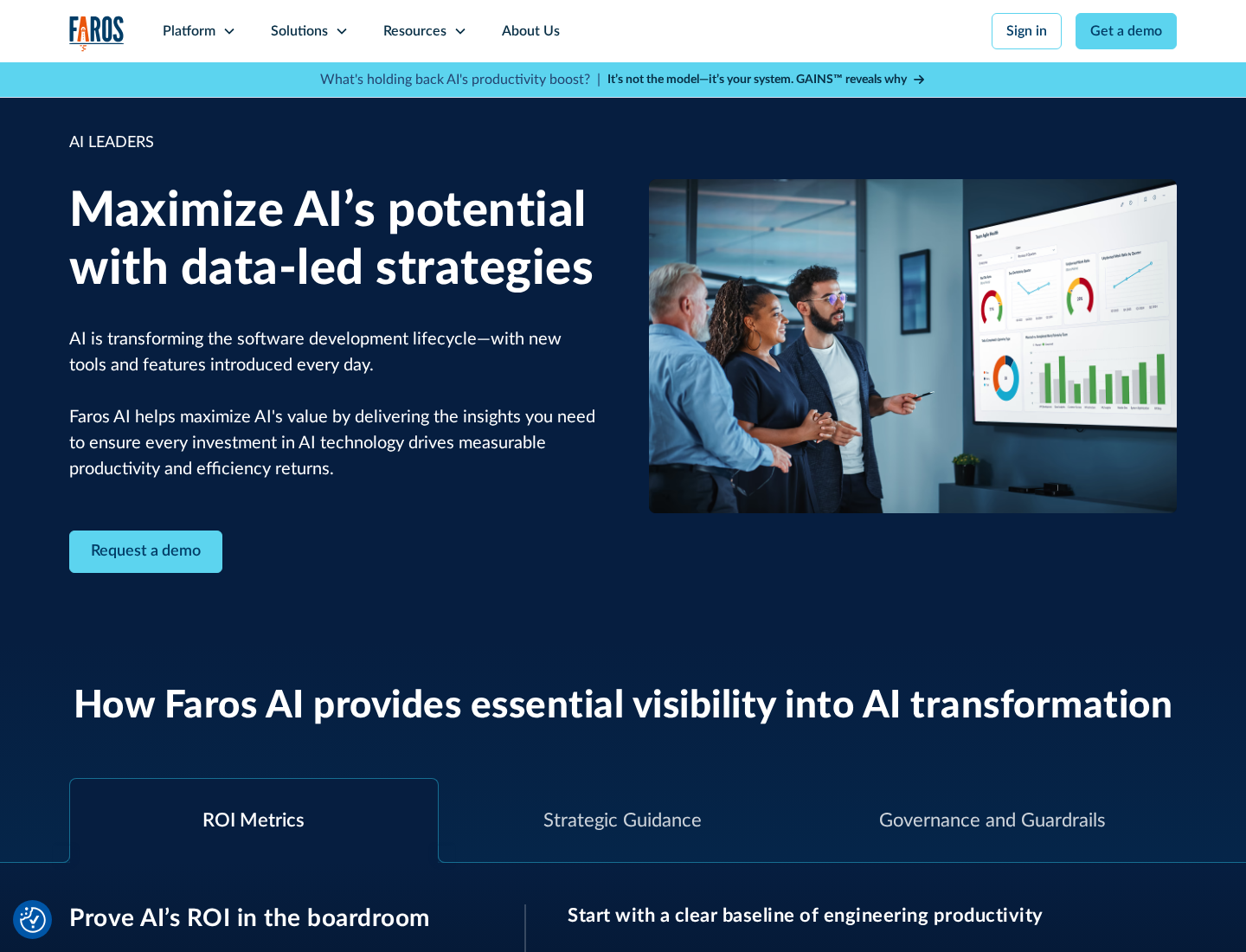
click at [341, 32] on icon at bounding box center [342, 31] width 14 height 14
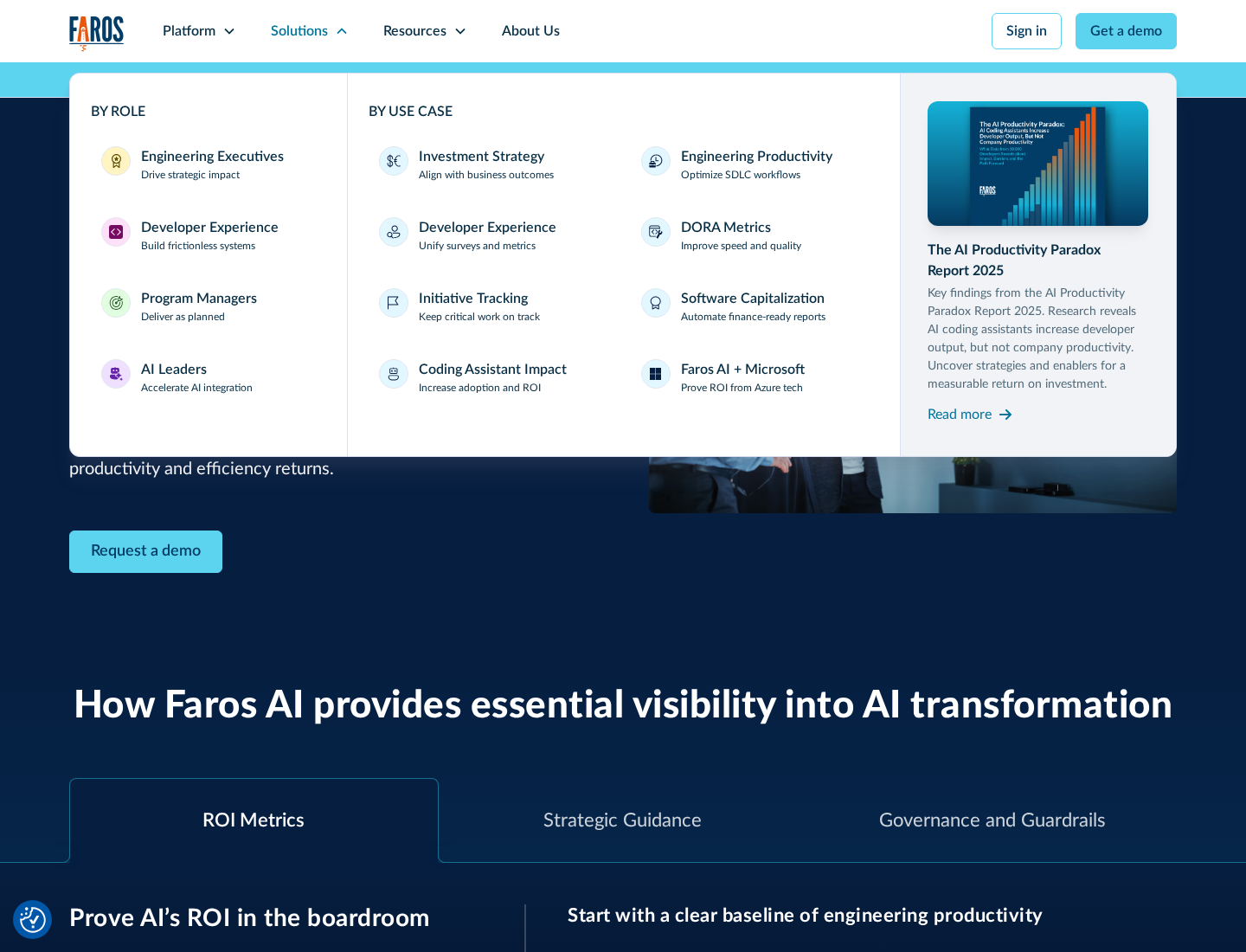
click at [479, 157] on div "Investment Strategy" at bounding box center [481, 156] width 125 height 20
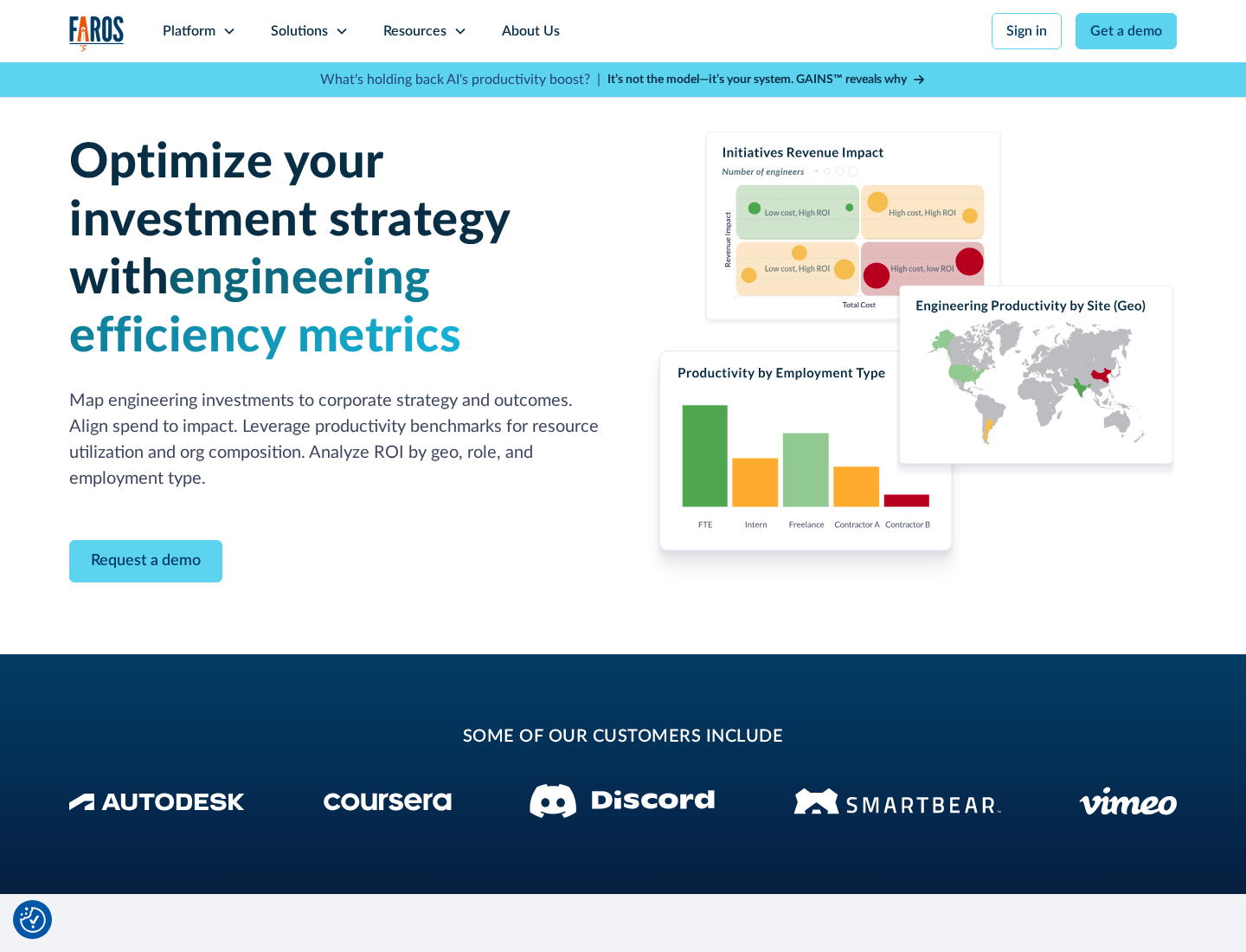
click at [341, 32] on icon at bounding box center [342, 31] width 14 height 14
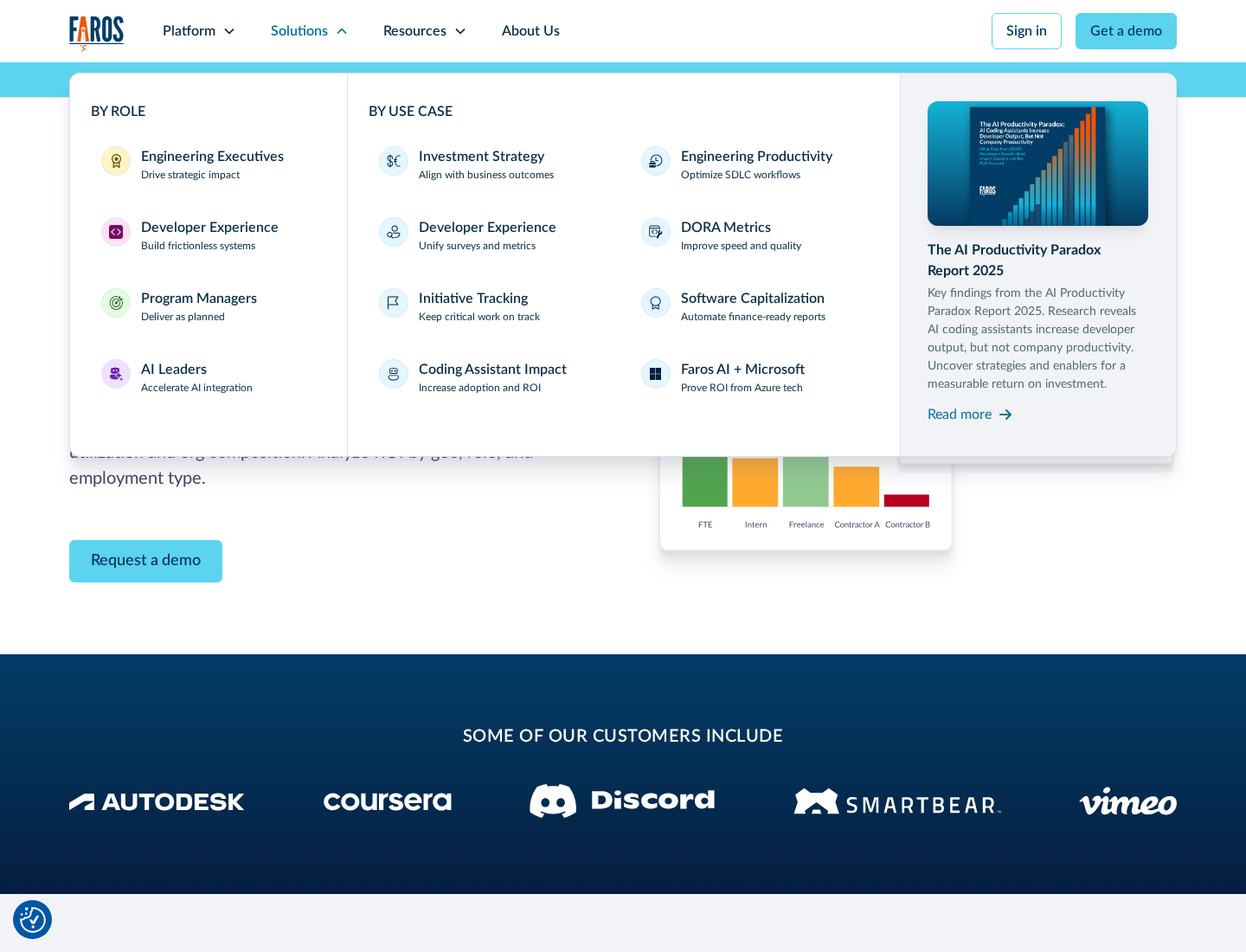
click at [741, 387] on p "Prove ROI from Azure tech" at bounding box center [741, 387] width 122 height 16
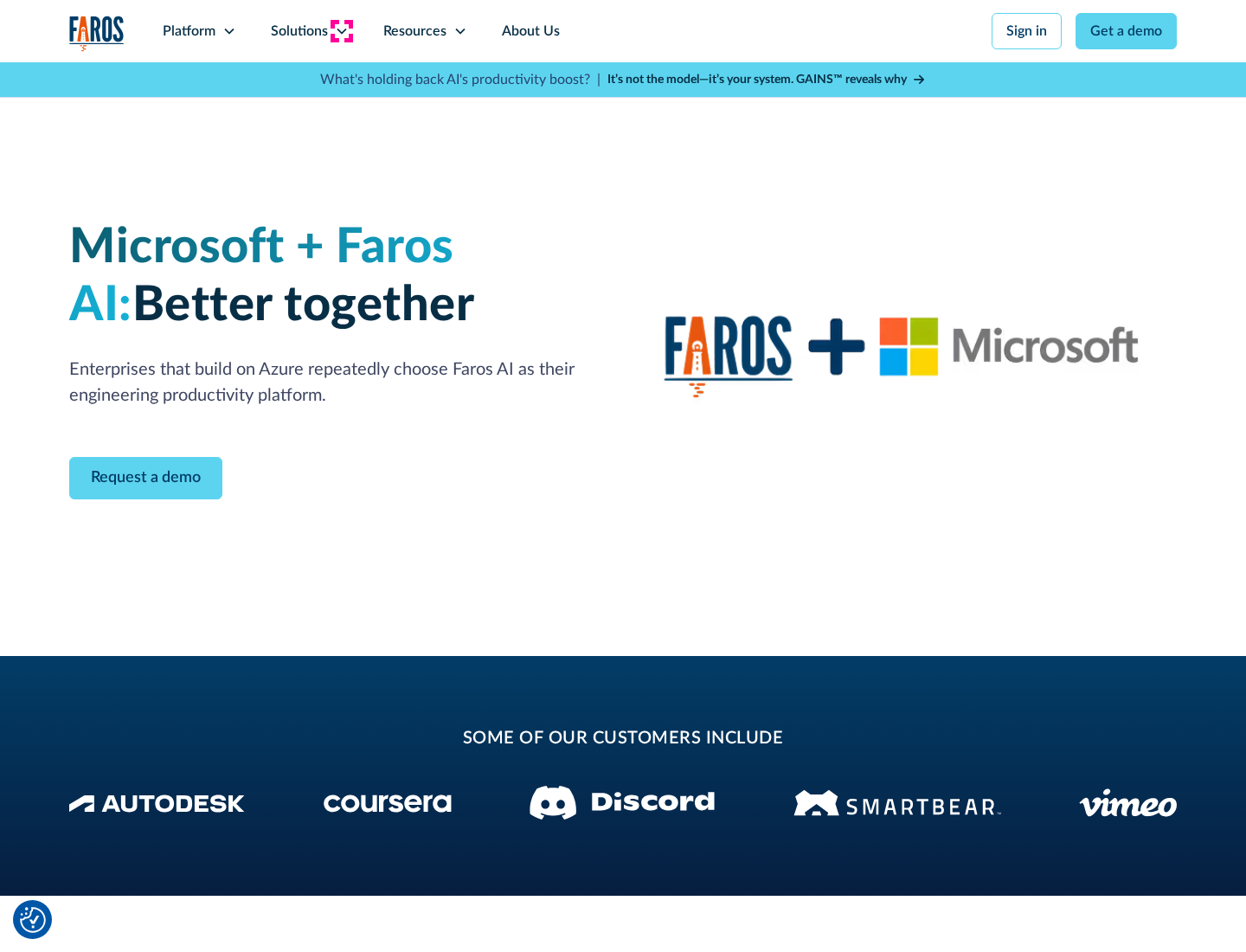
click at [341, 32] on icon at bounding box center [342, 31] width 14 height 14
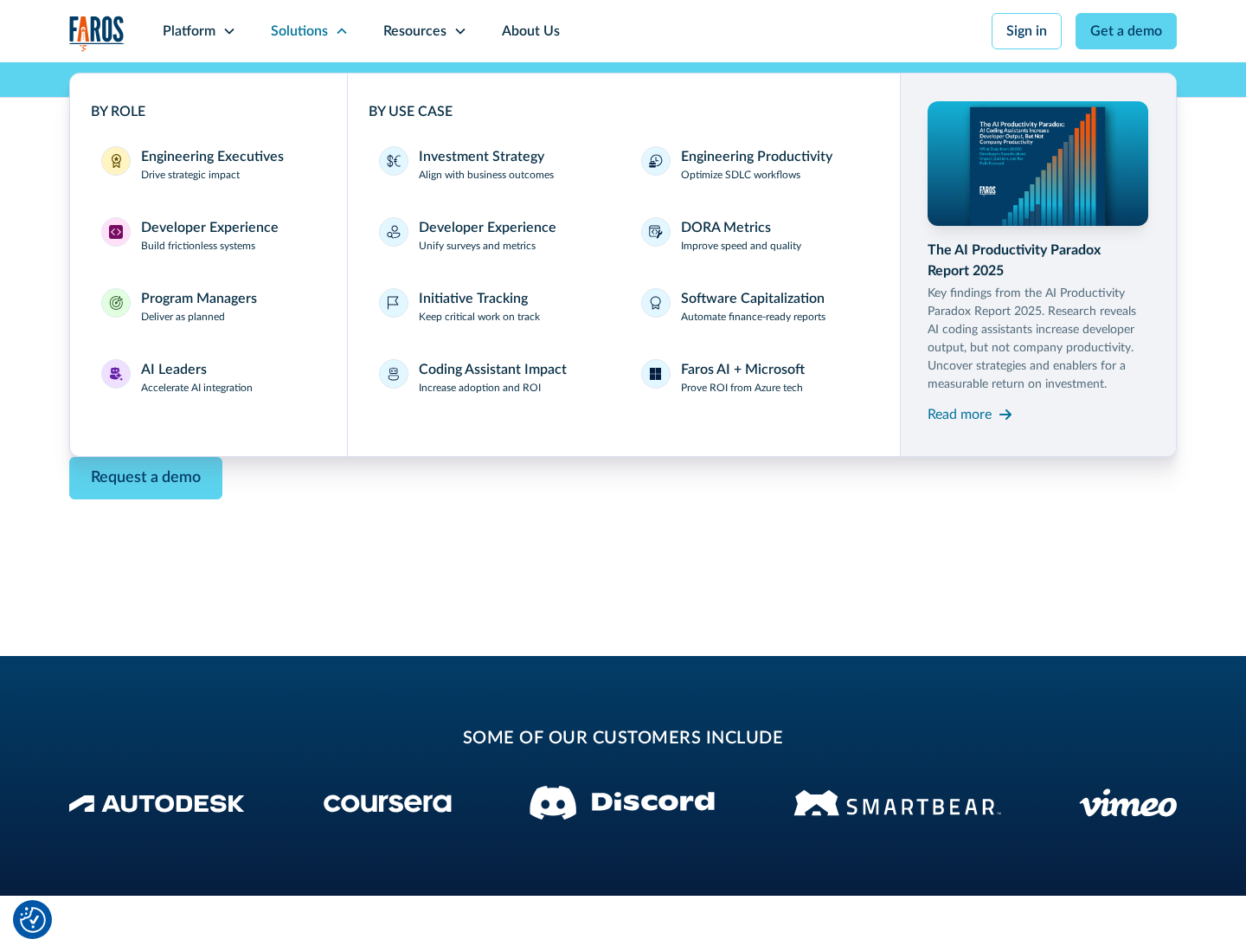
click at [960, 413] on div "Read more" at bounding box center [960, 414] width 64 height 20
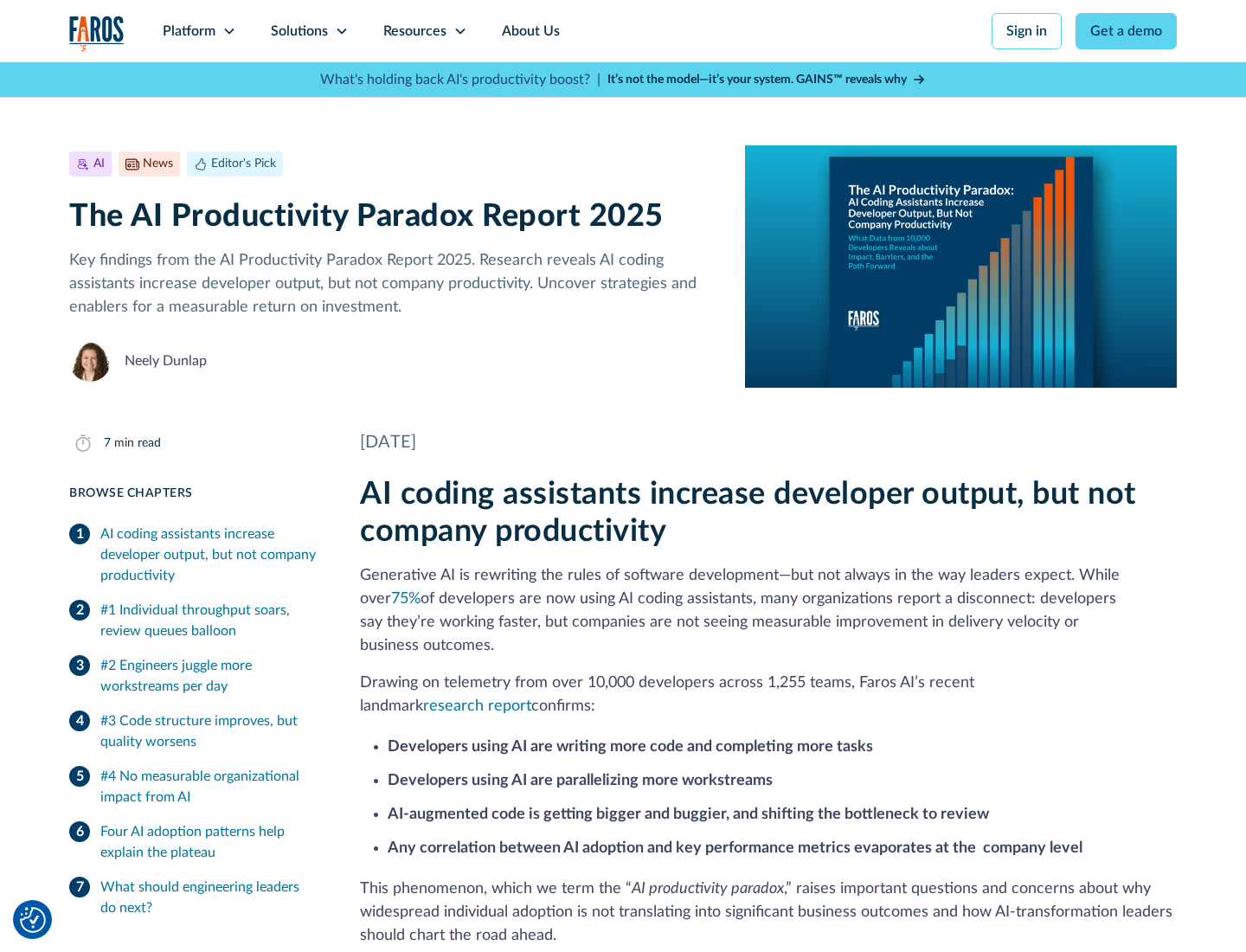
click at [459, 32] on icon at bounding box center [460, 31] width 14 height 14
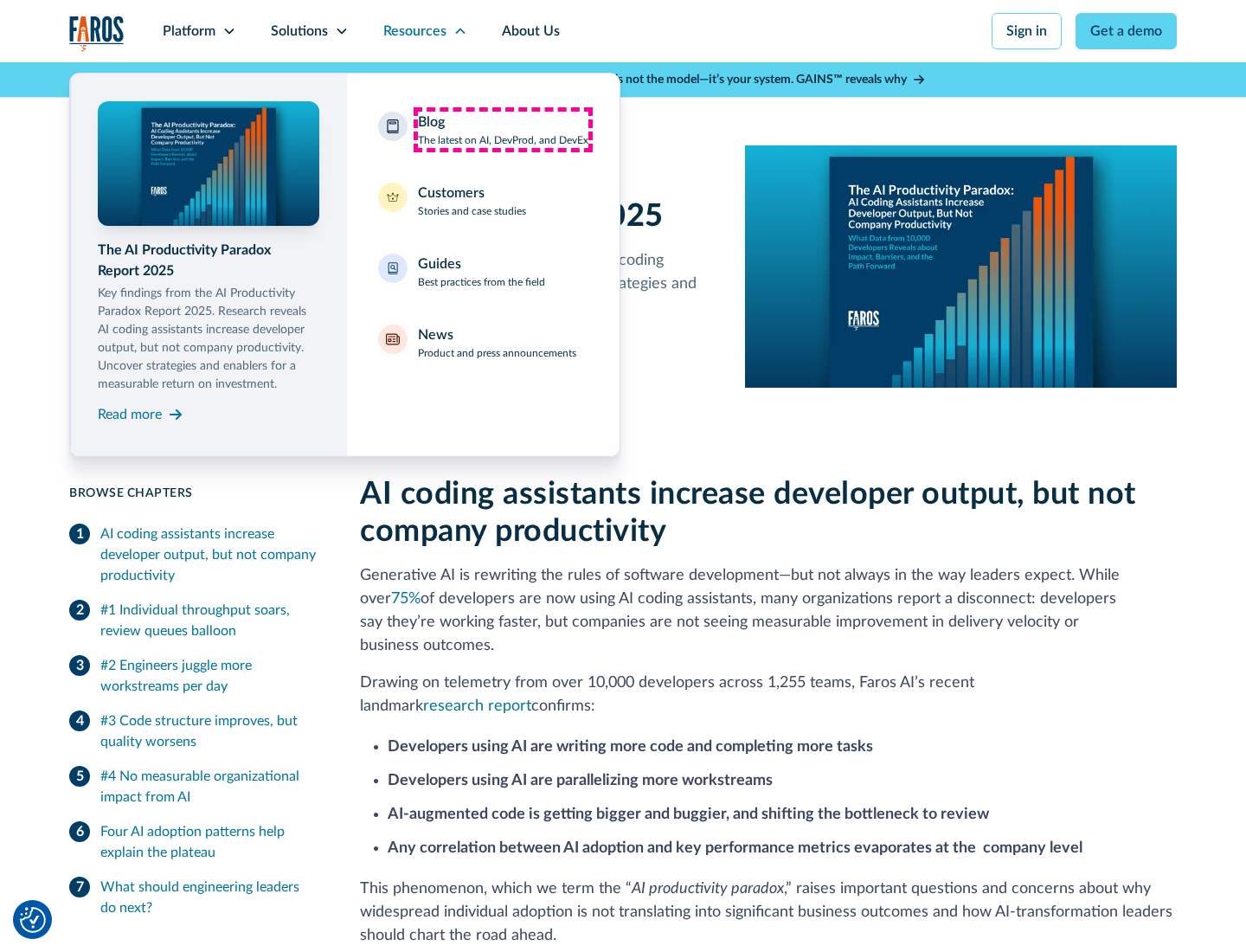
click at [503, 130] on div "Blog The latest on AI, DevProd, and DevEx" at bounding box center [504, 129] width 171 height 36
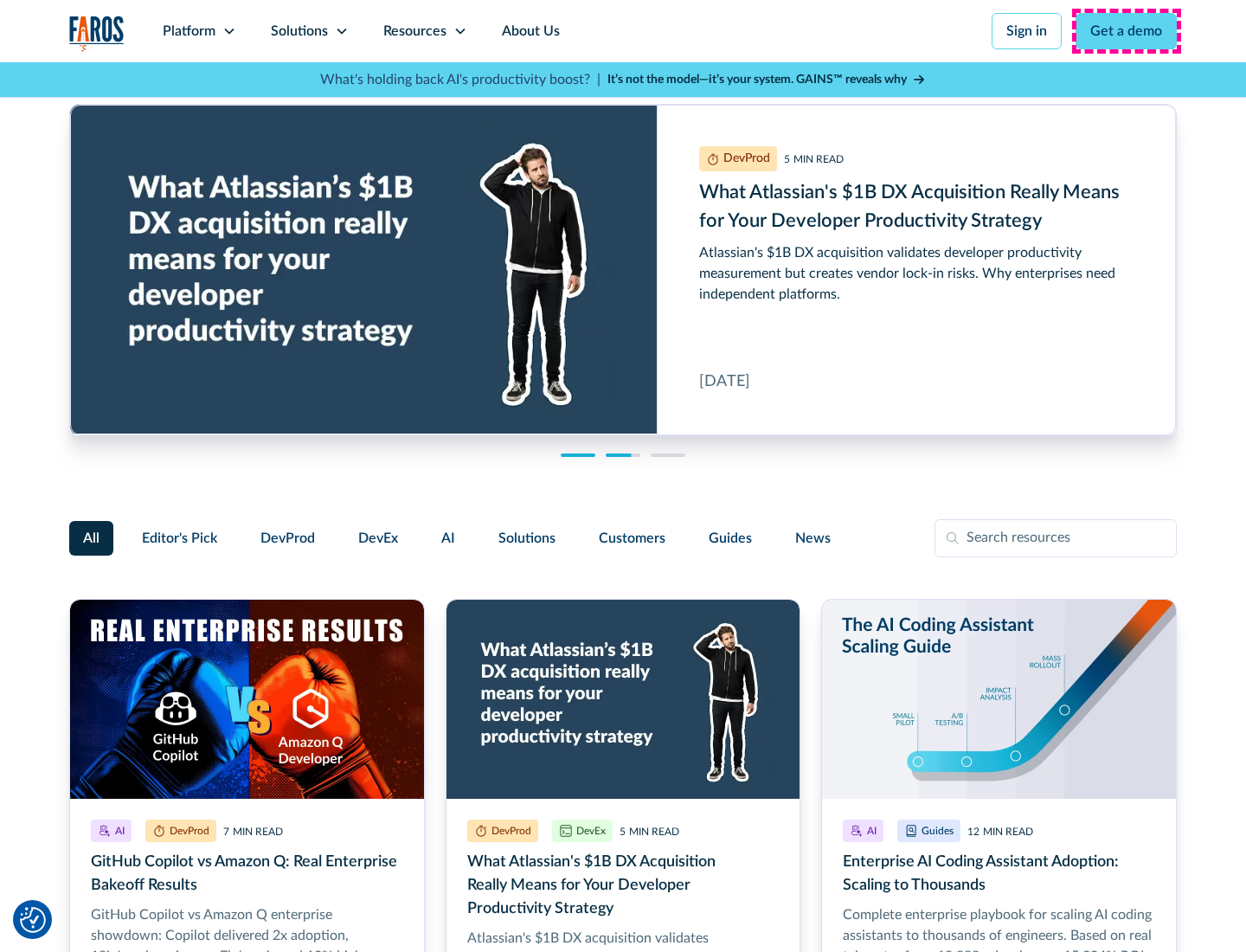
click at [1127, 32] on link "Get a demo" at bounding box center [1126, 31] width 101 height 36
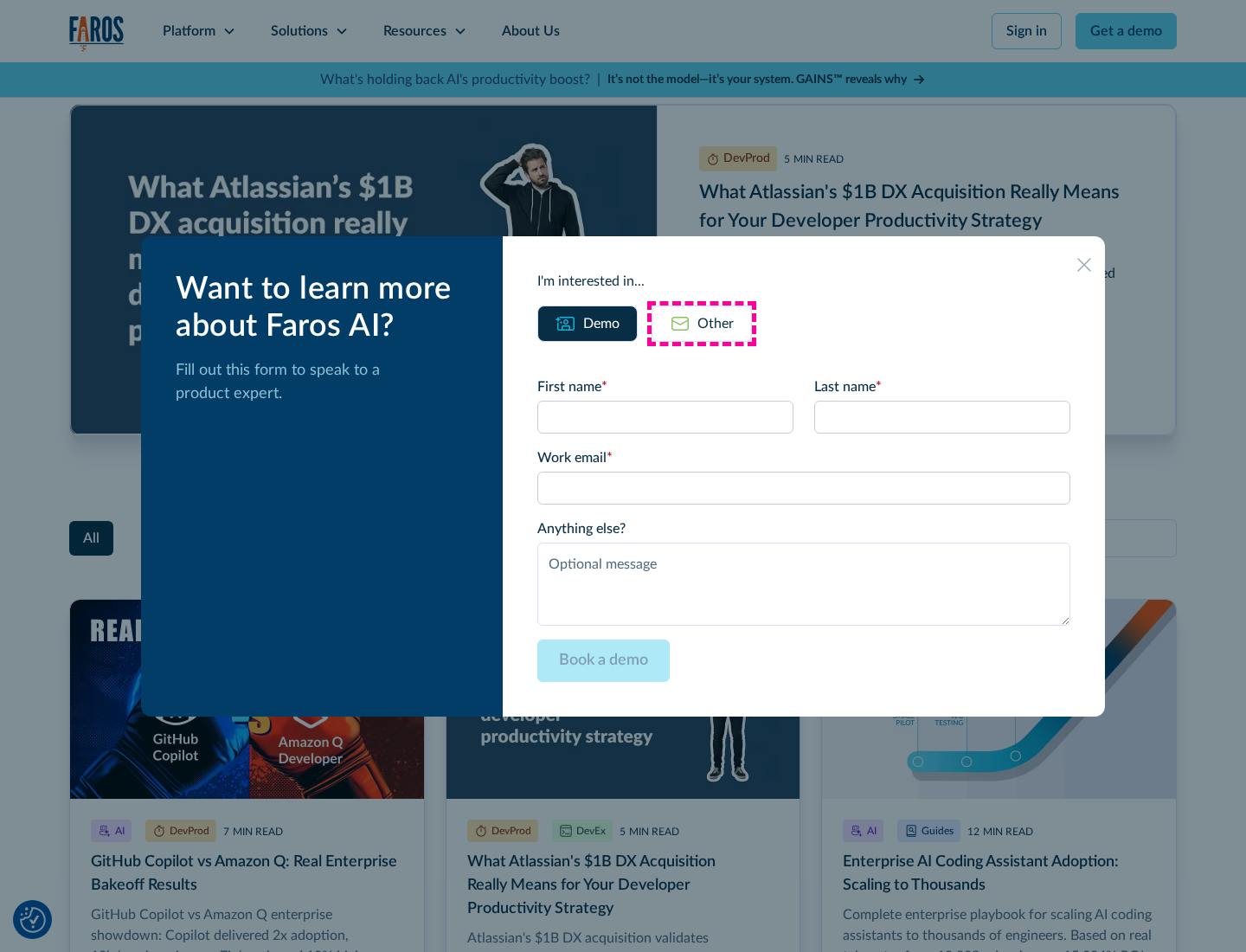
click at [702, 322] on div "Other" at bounding box center [715, 323] width 36 height 20
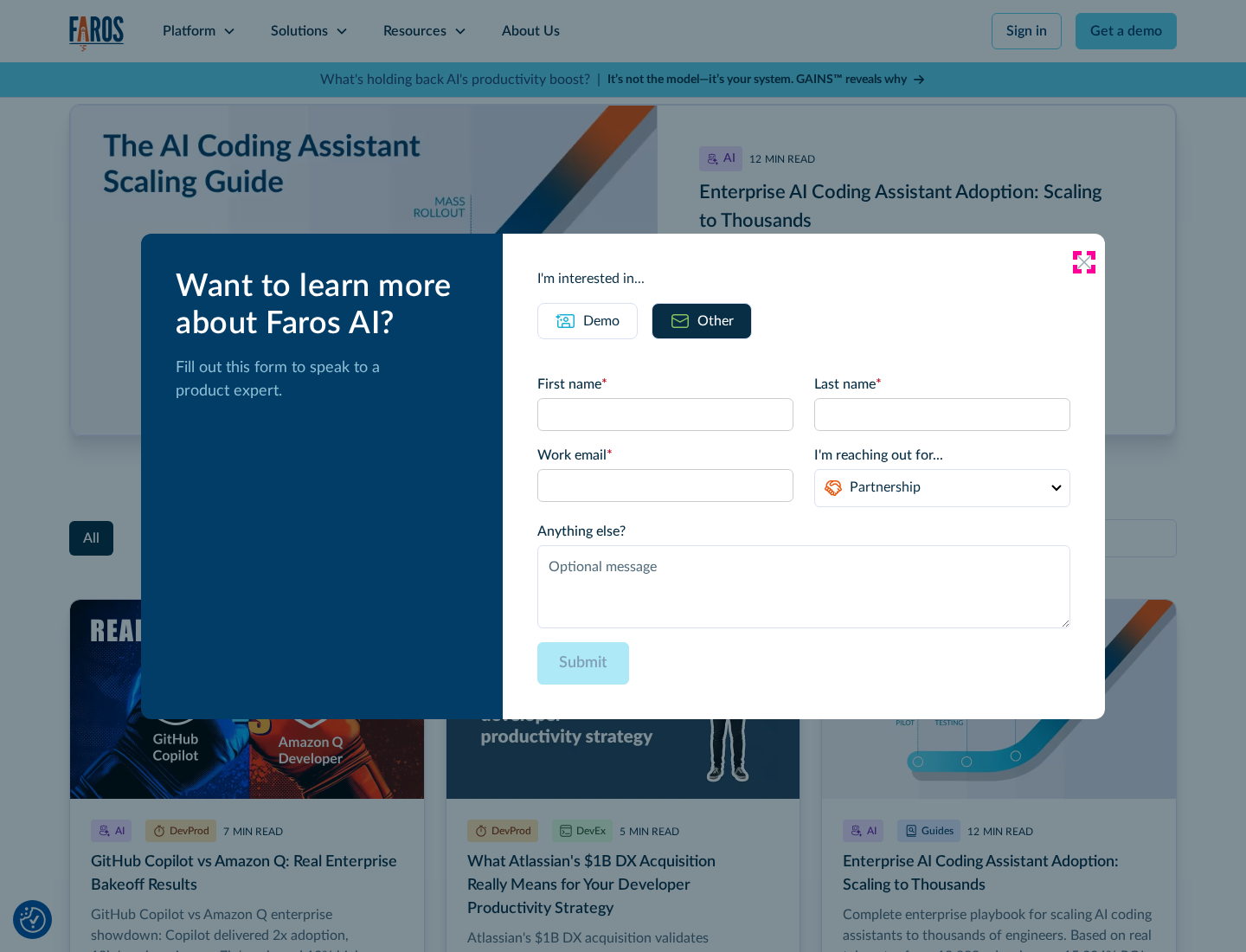
click at [1084, 261] on icon at bounding box center [1084, 262] width 14 height 14
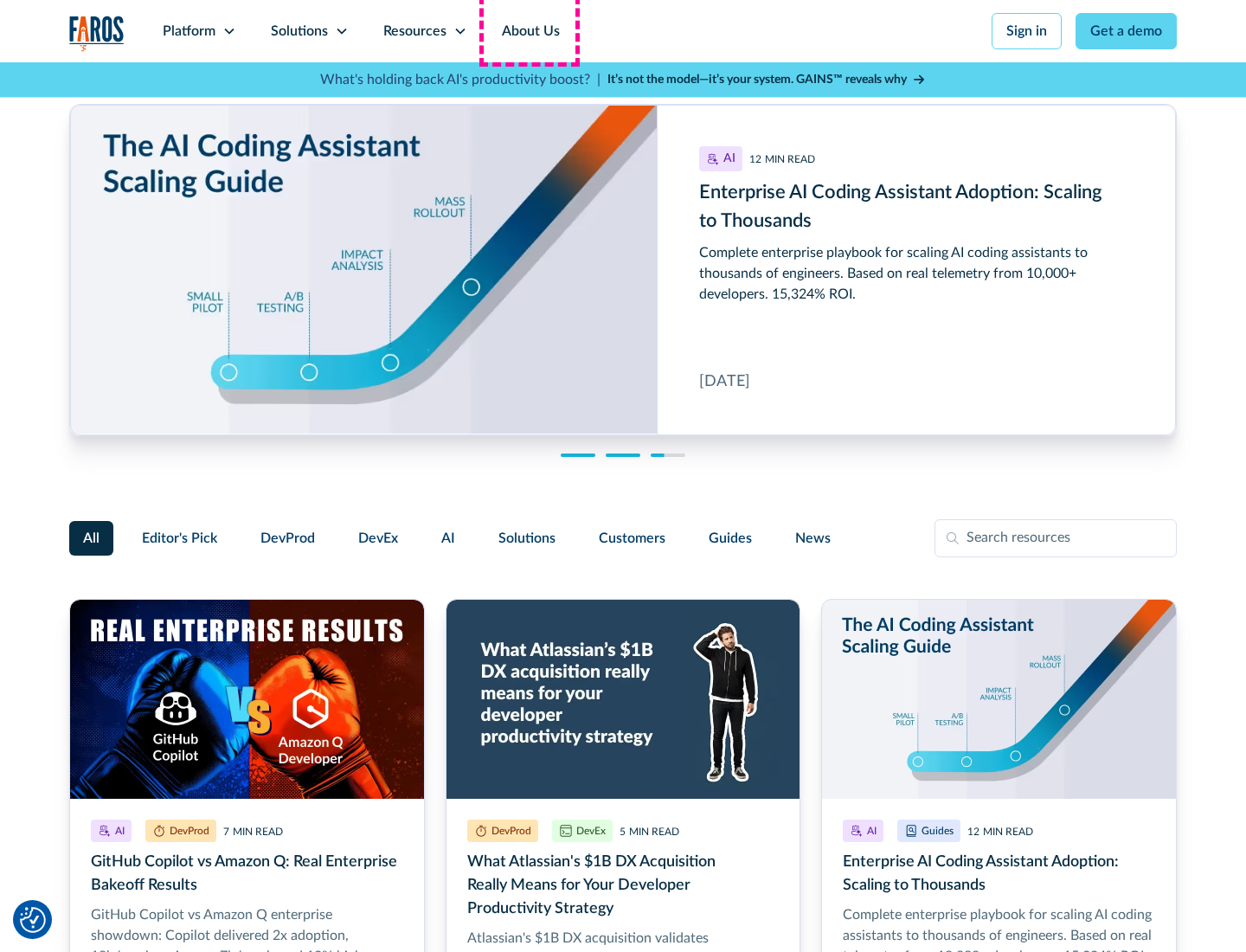
click at [529, 32] on link "About Us" at bounding box center [531, 31] width 93 height 62
